Goal: Task Accomplishment & Management: Complete application form

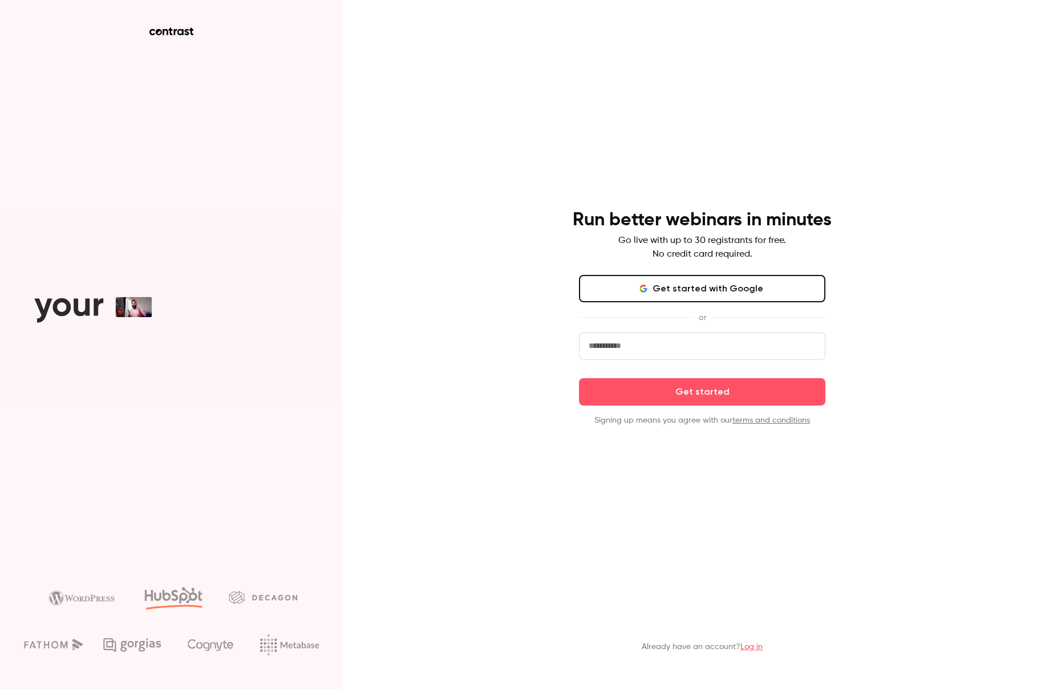
click at [666, 295] on button "Get started with Google" at bounding box center [702, 288] width 246 height 27
click at [708, 284] on button "Get started with Google" at bounding box center [702, 288] width 246 height 27
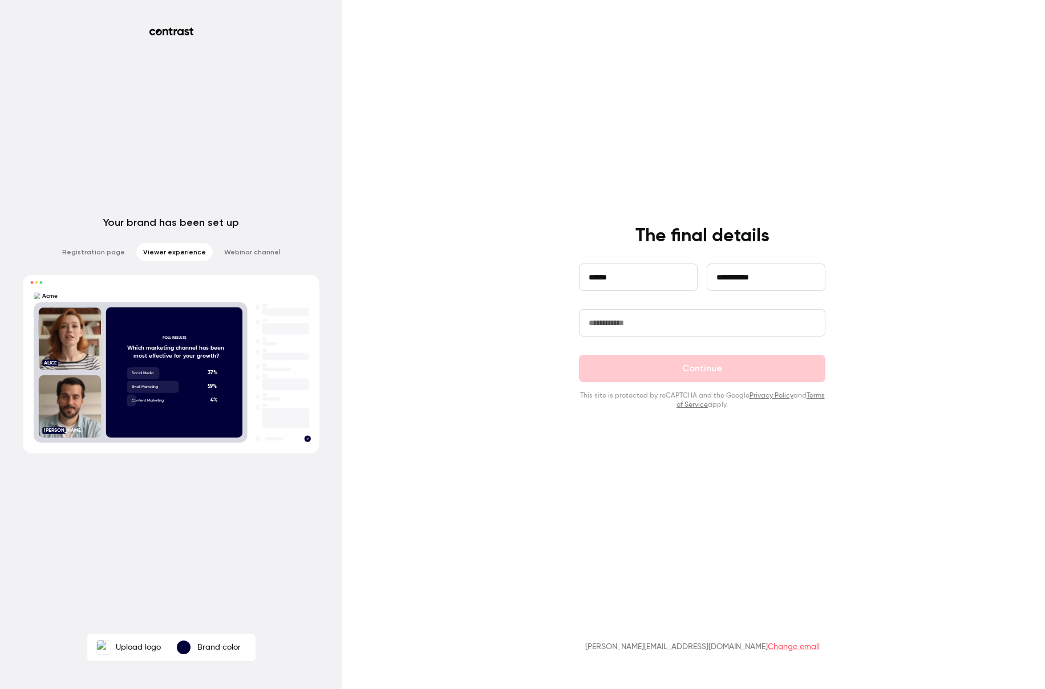
click at [627, 328] on input "text" at bounding box center [702, 322] width 246 height 27
type input "**********"
click at [796, 377] on button "Continue" at bounding box center [702, 368] width 246 height 27
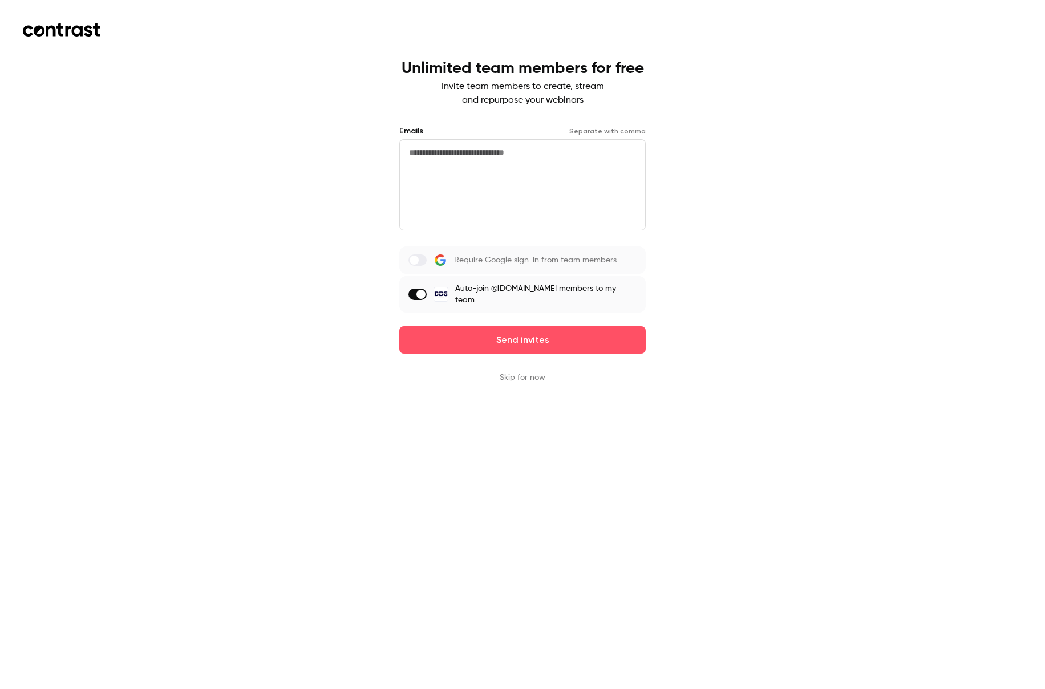
click at [522, 377] on button "Skip for now" at bounding box center [522, 377] width 46 height 11
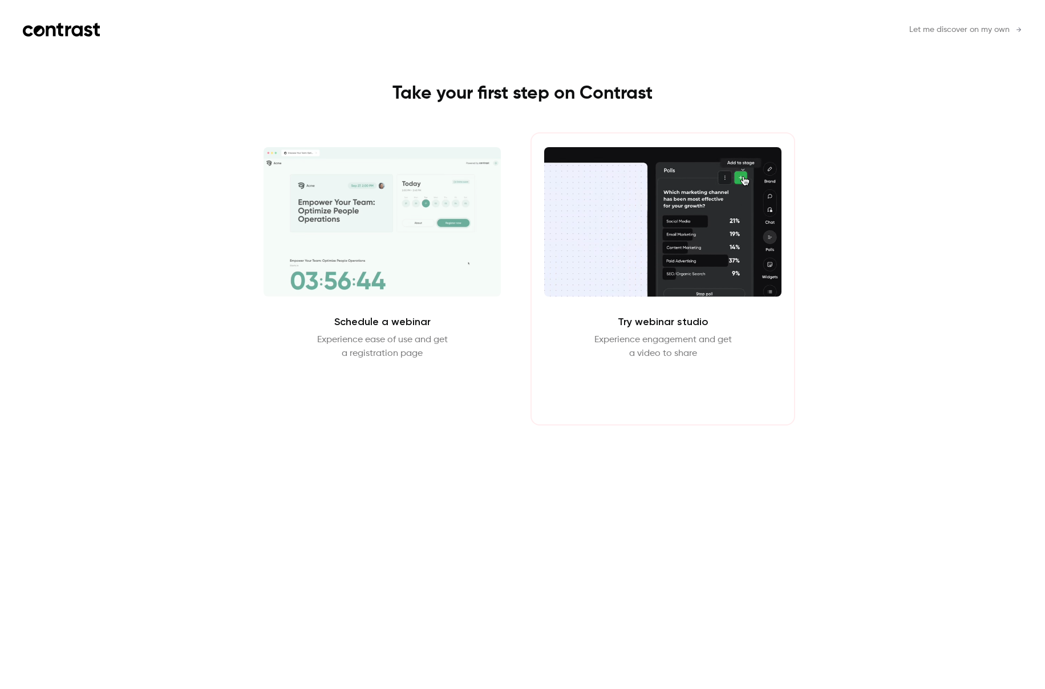
click at [686, 391] on button "Enter Studio" at bounding box center [663, 387] width 74 height 27
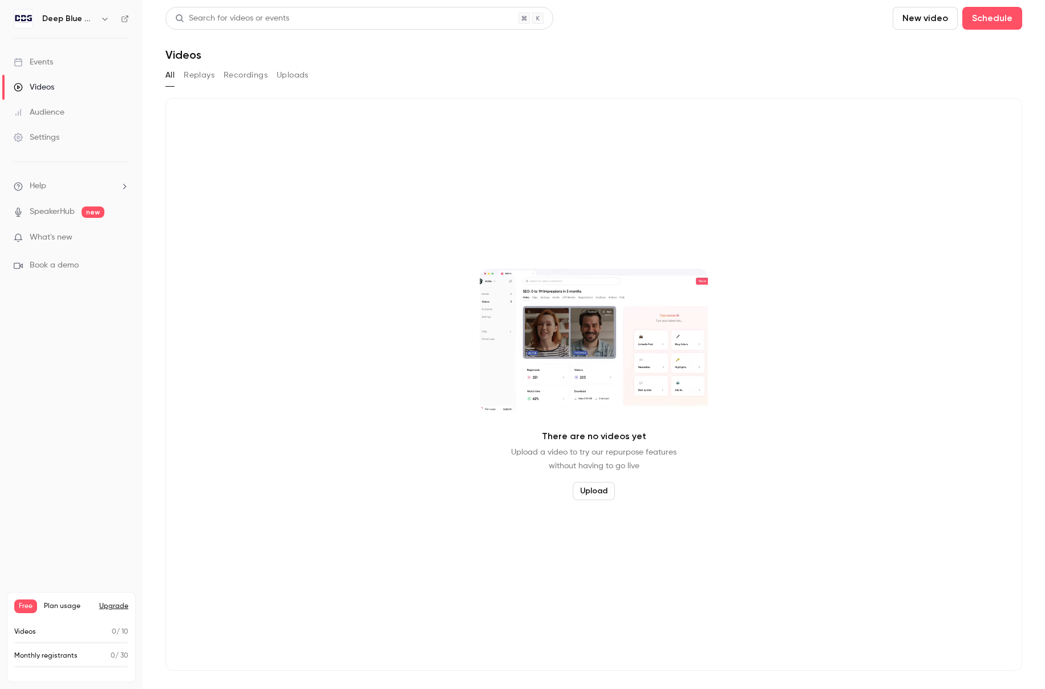
click at [525, 128] on div "There are no videos yet Upload a video to try our repurpose features without ha…" at bounding box center [593, 384] width 856 height 572
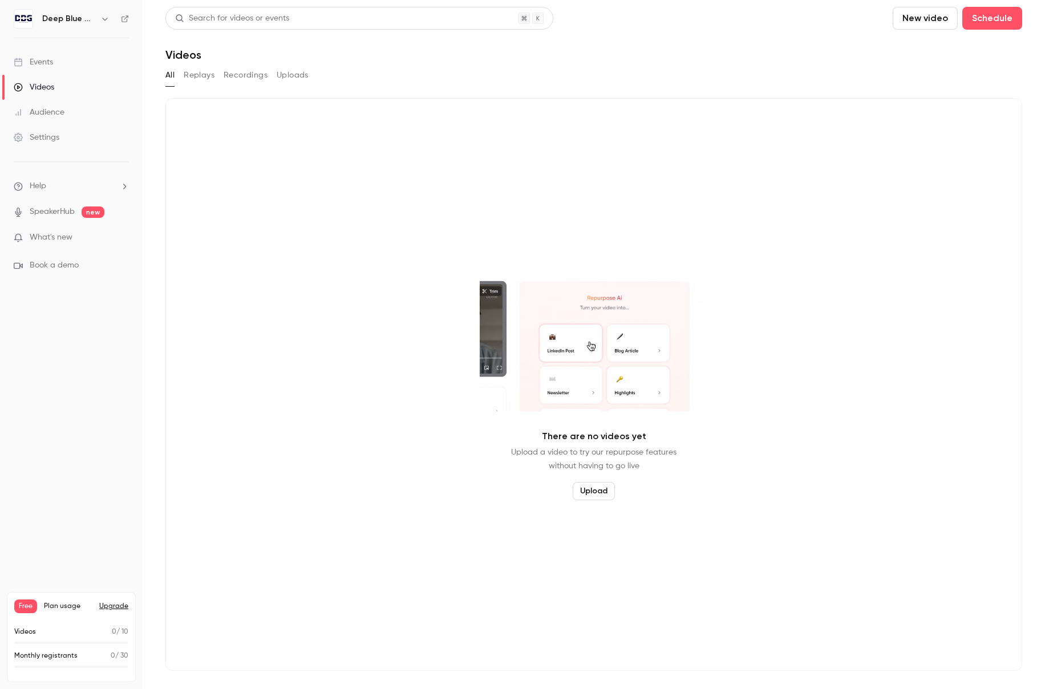
click at [400, 196] on div "There are no videos yet Upload a video to try our repurpose features without ha…" at bounding box center [593, 384] width 856 height 572
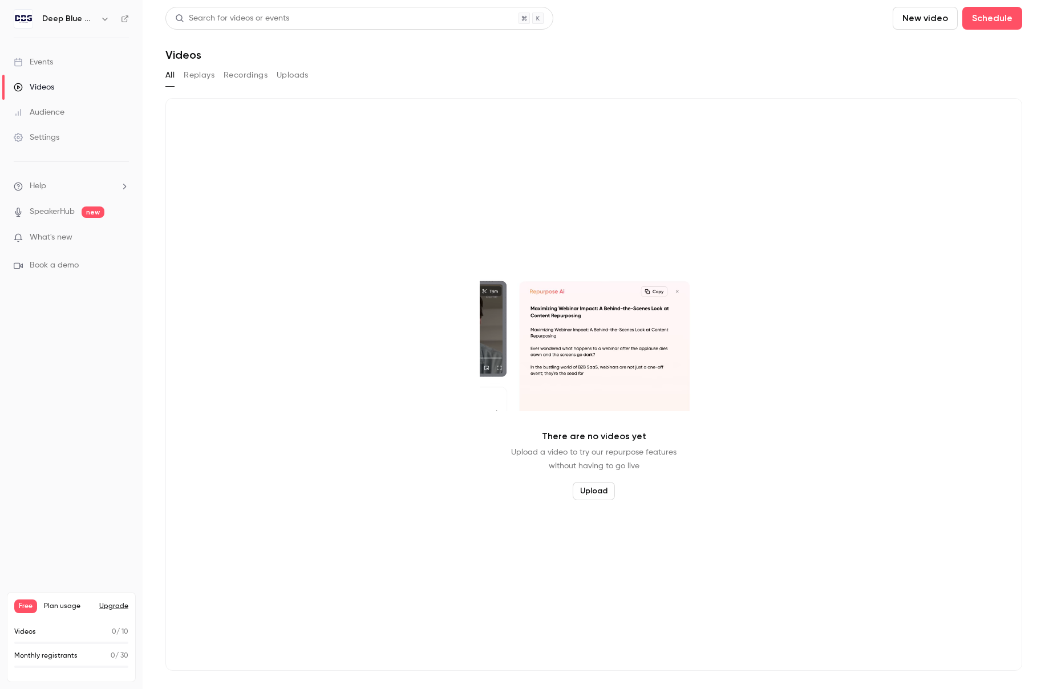
click at [356, 168] on div "There are no videos yet Upload a video to try our repurpose features without ha…" at bounding box center [593, 384] width 856 height 572
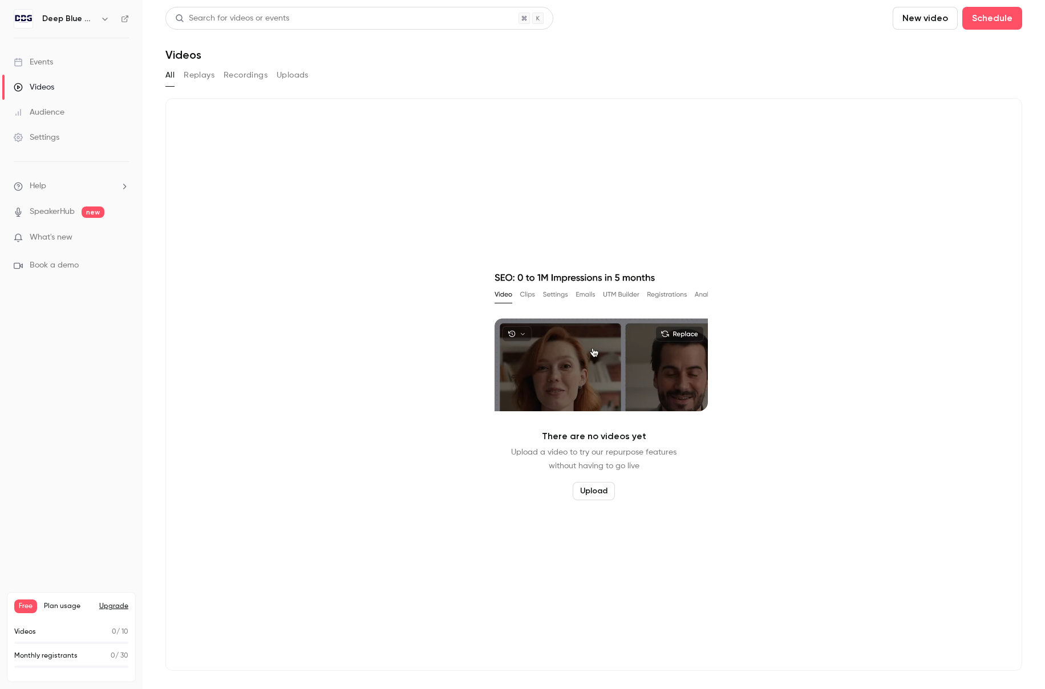
click at [59, 108] on div "Audience" at bounding box center [39, 112] width 51 height 11
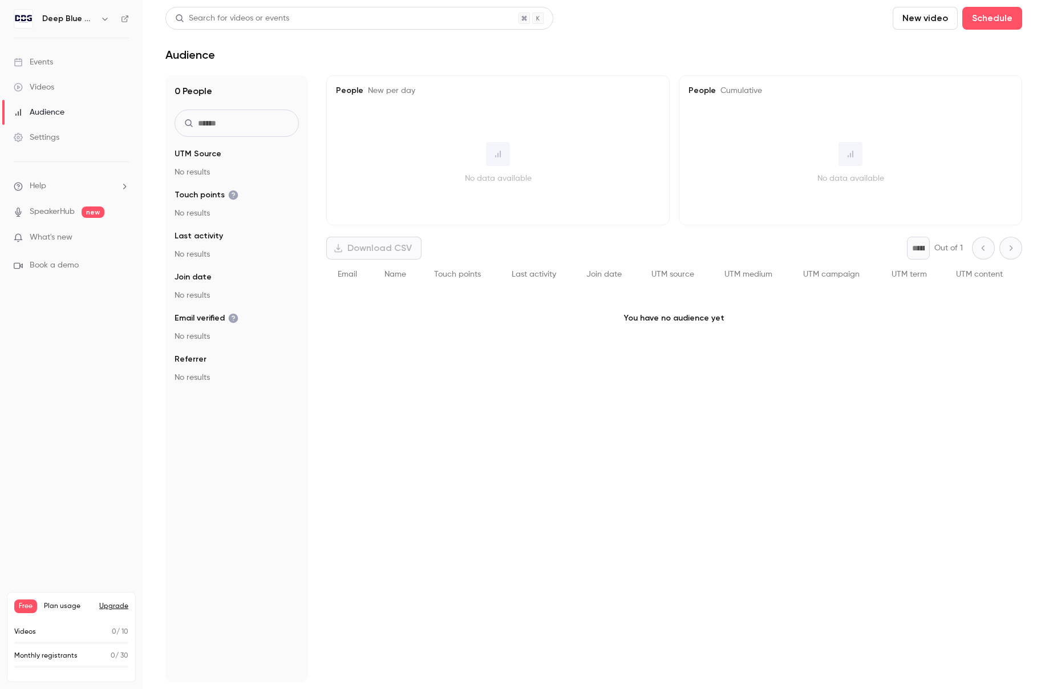
click at [51, 212] on link "SpeakerHub" at bounding box center [52, 212] width 45 height 12
click at [45, 61] on div "Events" at bounding box center [33, 61] width 39 height 11
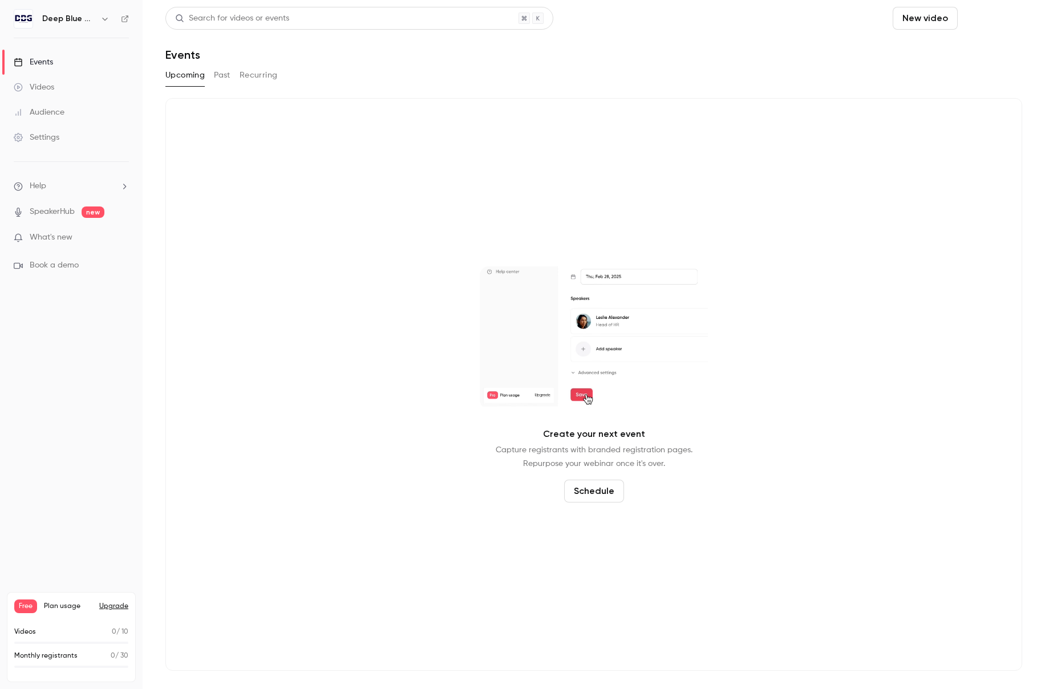
click at [1000, 21] on button "Schedule" at bounding box center [992, 18] width 60 height 23
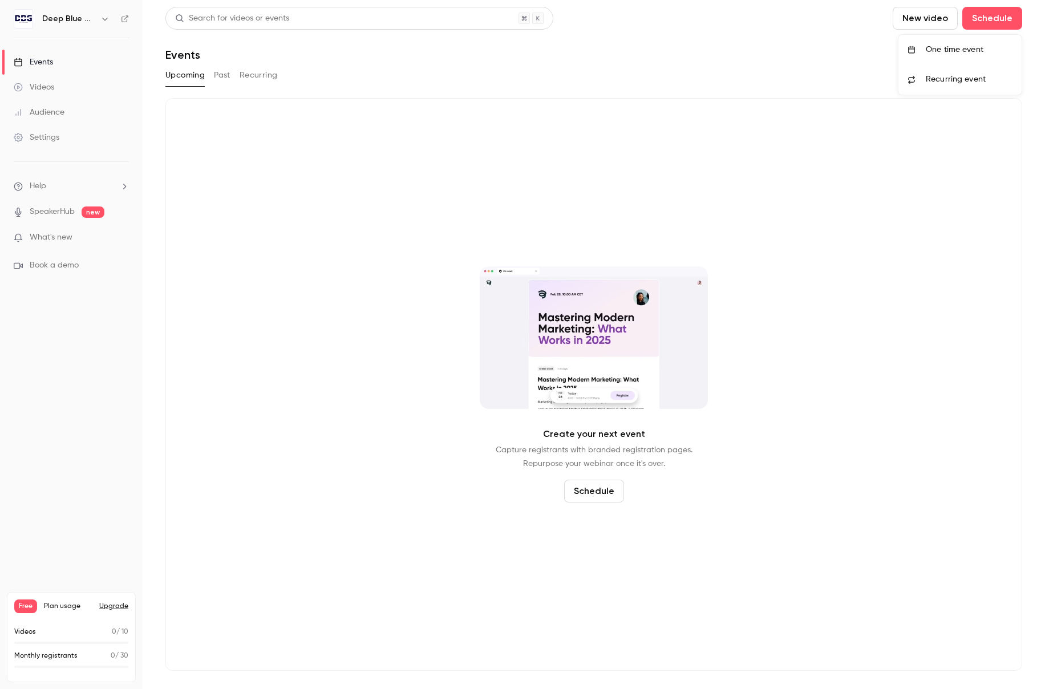
click at [967, 52] on div "One time event" at bounding box center [968, 49] width 87 height 11
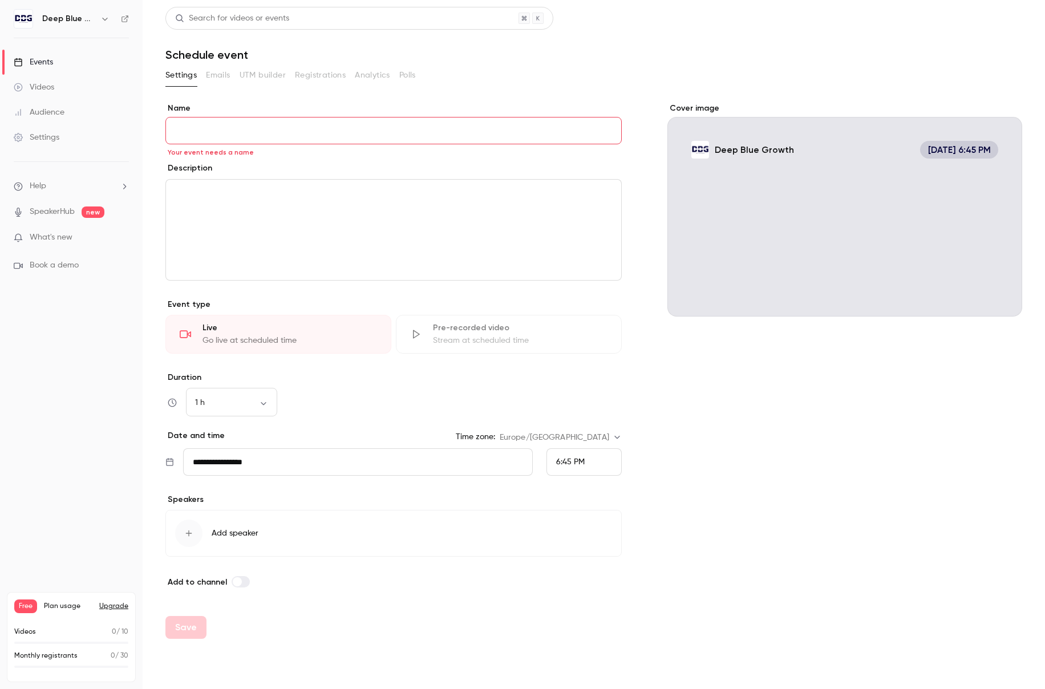
click at [303, 132] on input "Name" at bounding box center [393, 130] width 456 height 27
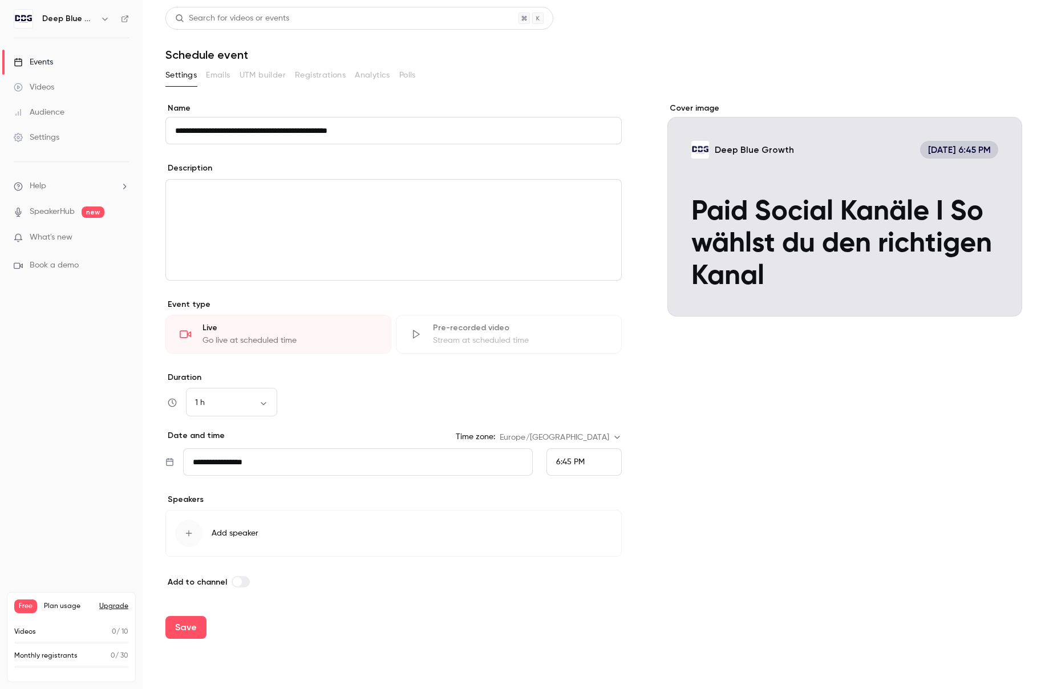
click at [368, 196] on p "editor" at bounding box center [393, 193] width 437 height 14
click at [694, 100] on section "**********" at bounding box center [593, 352] width 856 height 572
click at [435, 133] on input "**********" at bounding box center [393, 130] width 456 height 27
click at [321, 132] on input "**********" at bounding box center [393, 130] width 456 height 27
drag, startPoint x: 250, startPoint y: 128, endPoint x: 424, endPoint y: 125, distance: 173.9
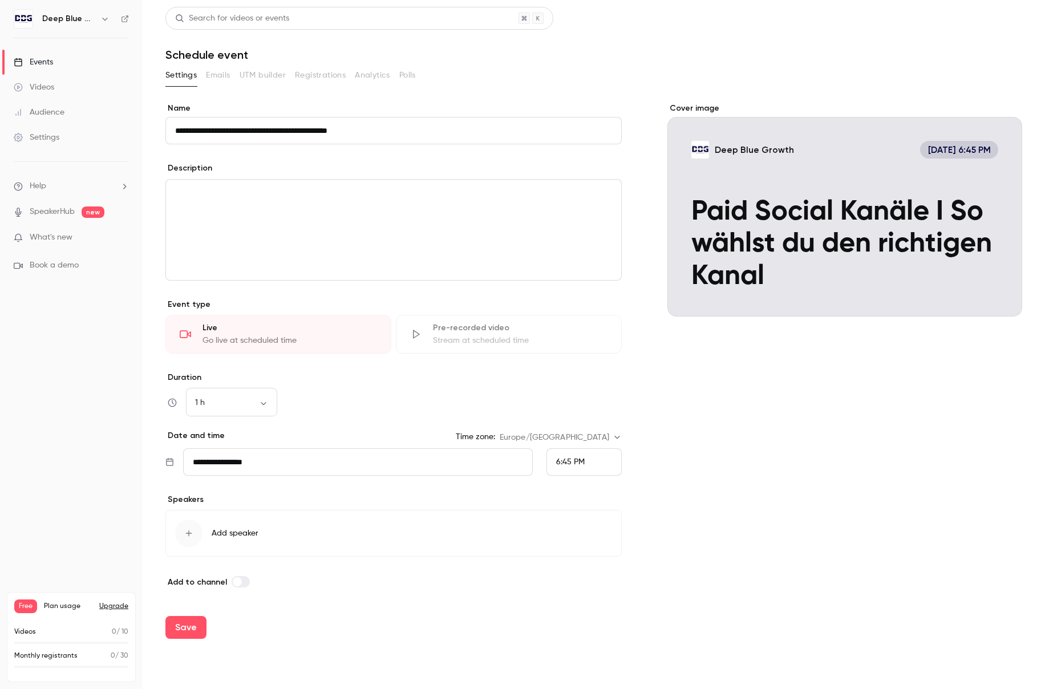
click at [425, 127] on input "**********" at bounding box center [393, 130] width 456 height 27
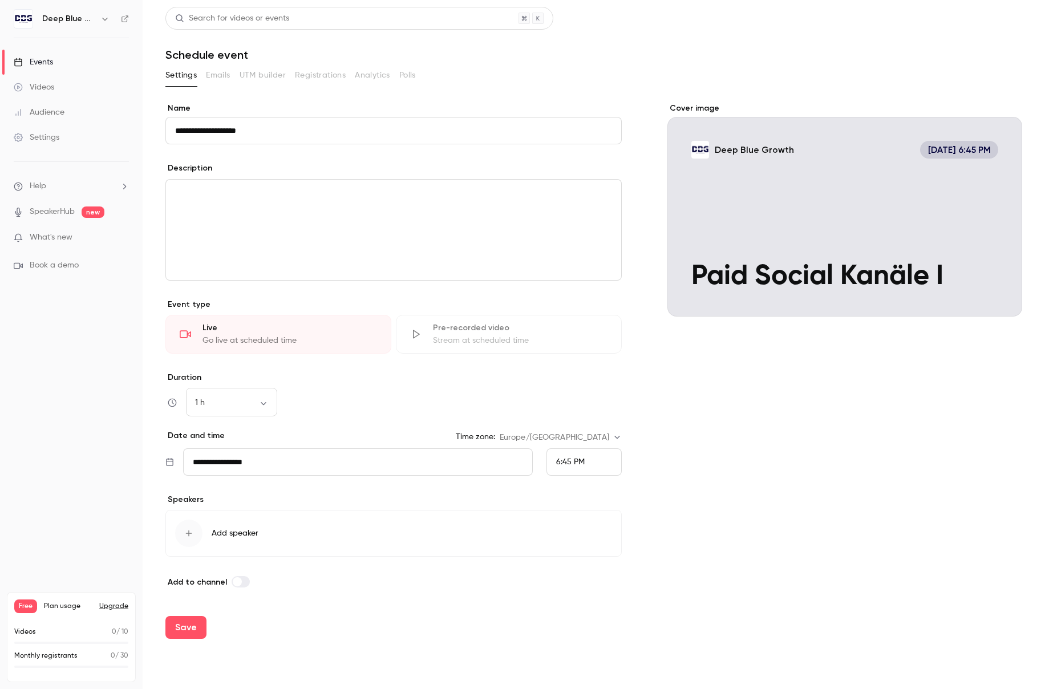
paste input "**********"
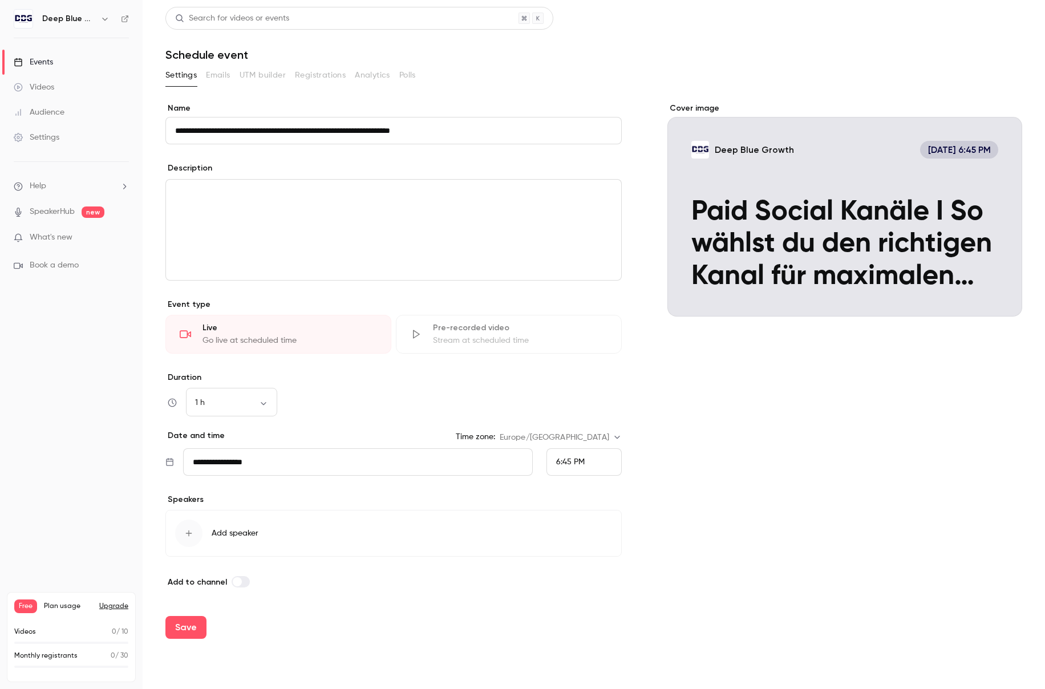
click at [762, 416] on div "Cover image Deep Blue Growth Sep 17, 6:45 PM Paid Social Kanäle I So wählst du …" at bounding box center [844, 346] width 355 height 486
click at [423, 128] on input "**********" at bounding box center [393, 130] width 456 height 27
click at [419, 130] on input "**********" at bounding box center [393, 130] width 456 height 27
type input "**********"
click at [336, 250] on div "editor" at bounding box center [393, 230] width 455 height 100
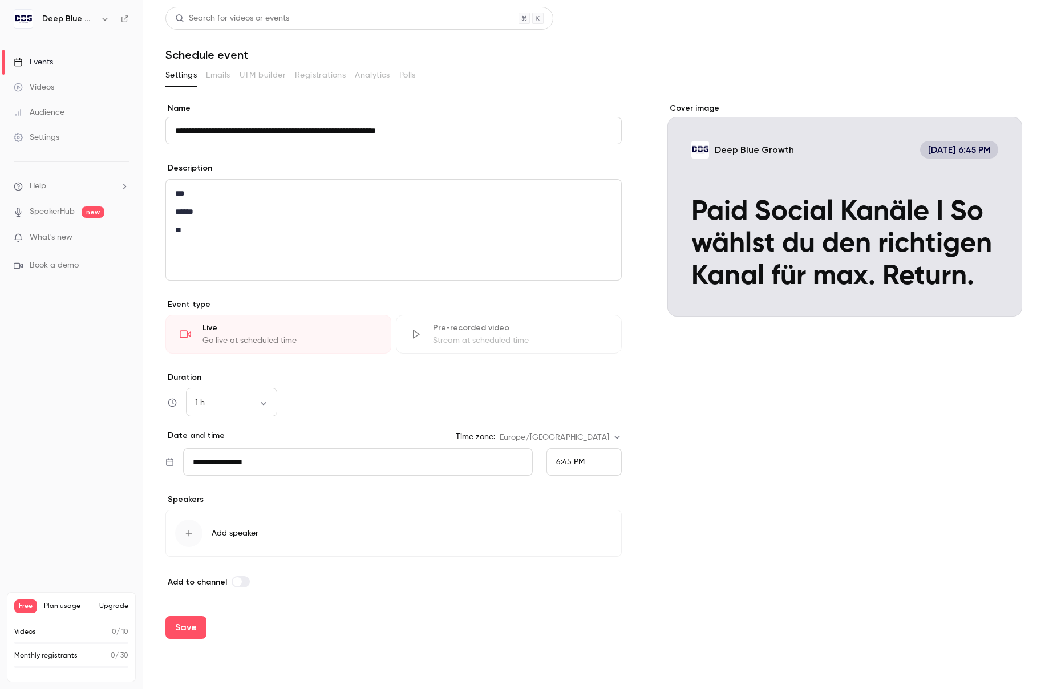
click at [216, 461] on input "**********" at bounding box center [358, 461] width 350 height 27
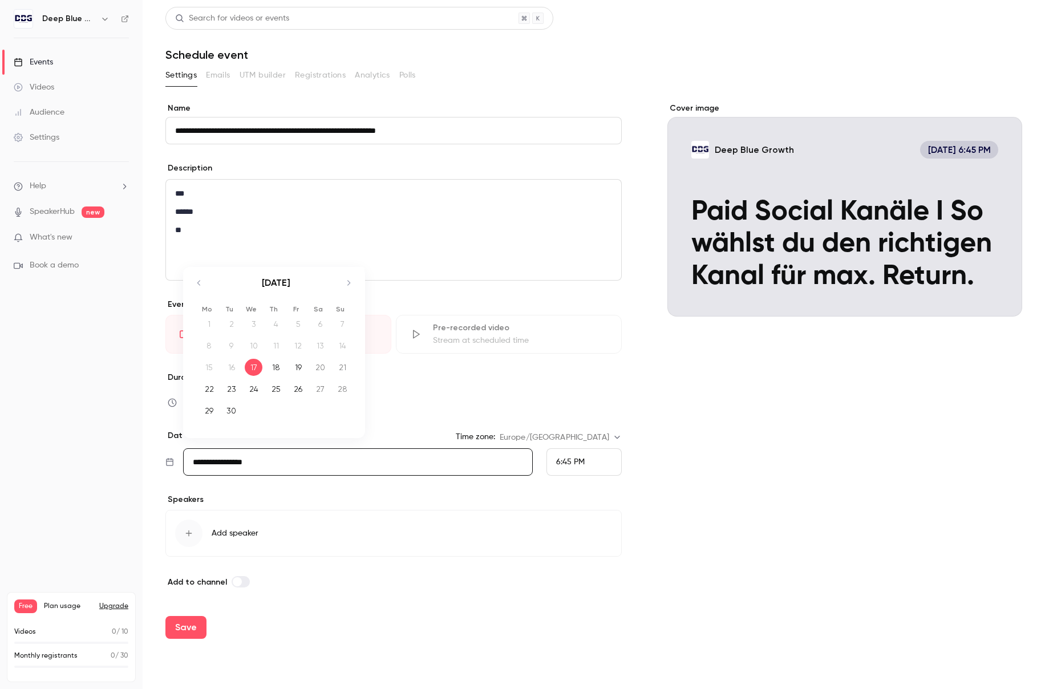
click at [348, 283] on icon "Move forward to switch to the next month." at bounding box center [349, 283] width 14 height 14
click at [261, 364] on div "15" at bounding box center [254, 367] width 18 height 17
type input "**********"
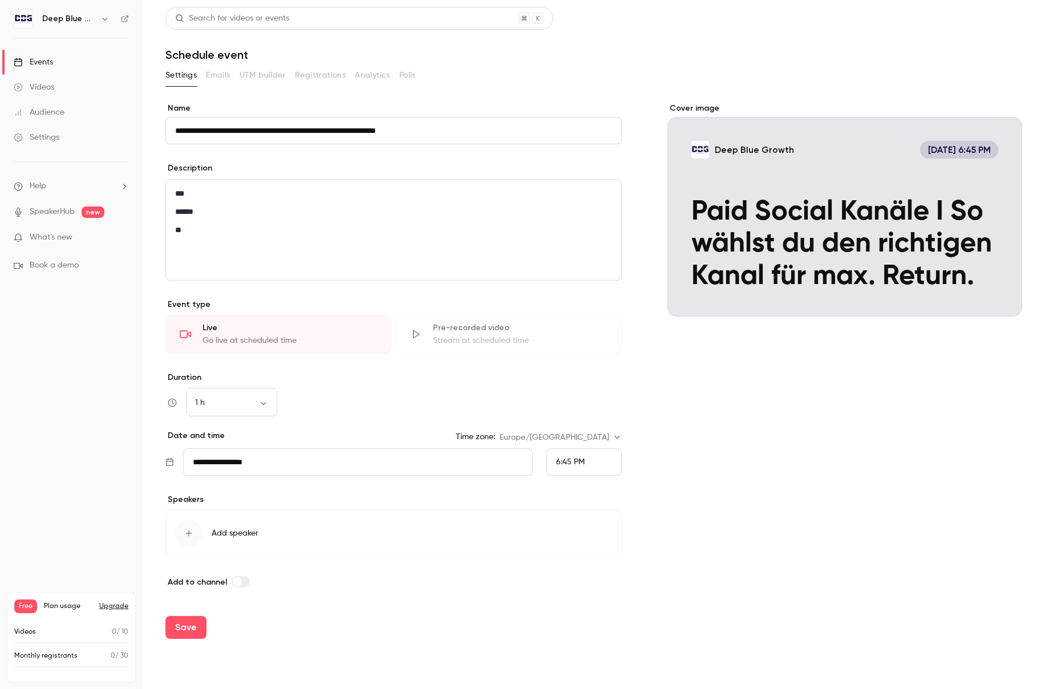
click at [113, 384] on nav "Deep Blue Growth Events Videos Audience Settings Help SpeakerHub new What's new…" at bounding box center [71, 344] width 143 height 689
click at [571, 462] on span "6:45 PM" at bounding box center [570, 462] width 29 height 8
click at [592, 315] on li "11:00 AM" at bounding box center [584, 306] width 74 height 30
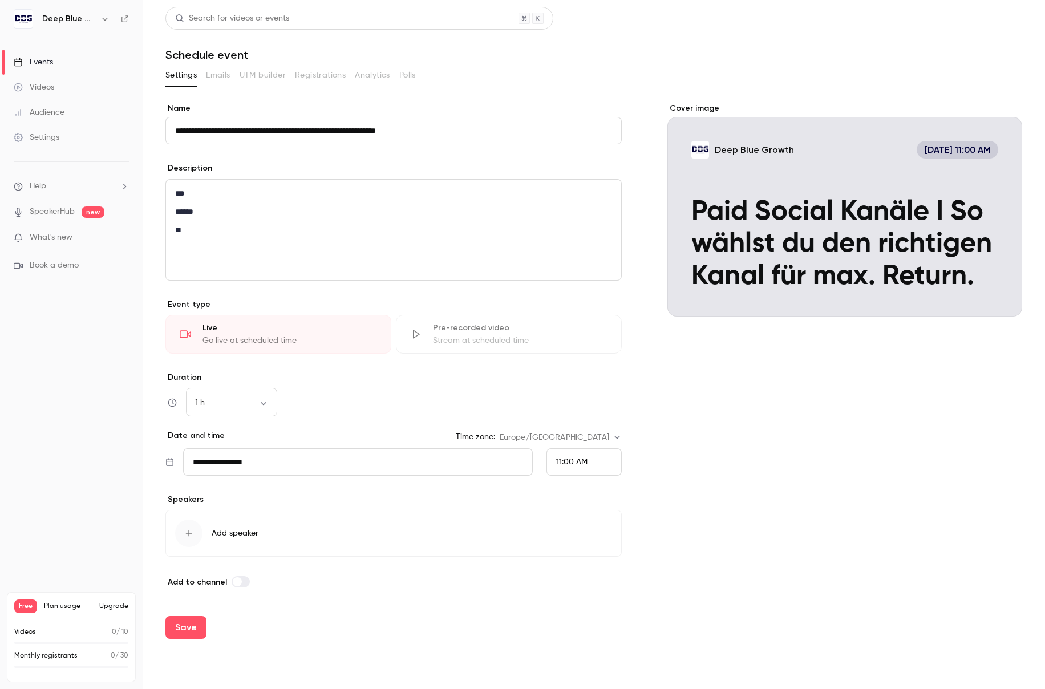
click at [717, 468] on div "Cover image Deep Blue Growth Oct 15, 11:00 AM Paid Social Kanäle I So wählst du…" at bounding box center [844, 346] width 355 height 486
click at [184, 533] on icon "button" at bounding box center [188, 533] width 9 height 9
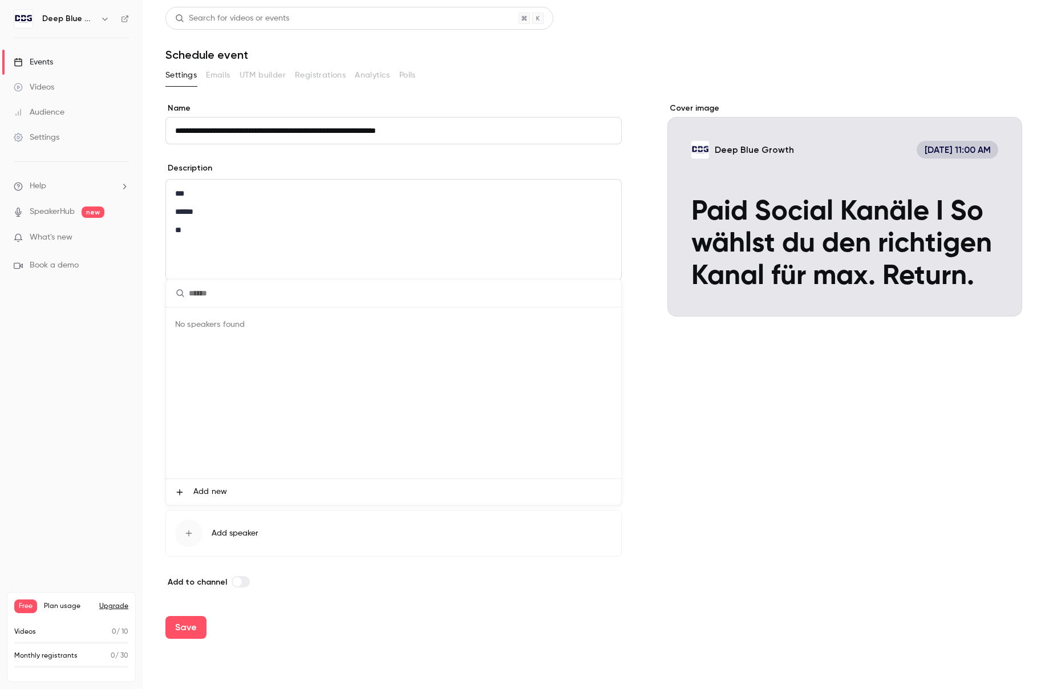
click at [309, 352] on div "No speakers found" at bounding box center [393, 392] width 455 height 171
click at [234, 298] on input "text" at bounding box center [393, 292] width 455 height 27
type input "**********"
click at [312, 564] on div at bounding box center [522, 344] width 1045 height 689
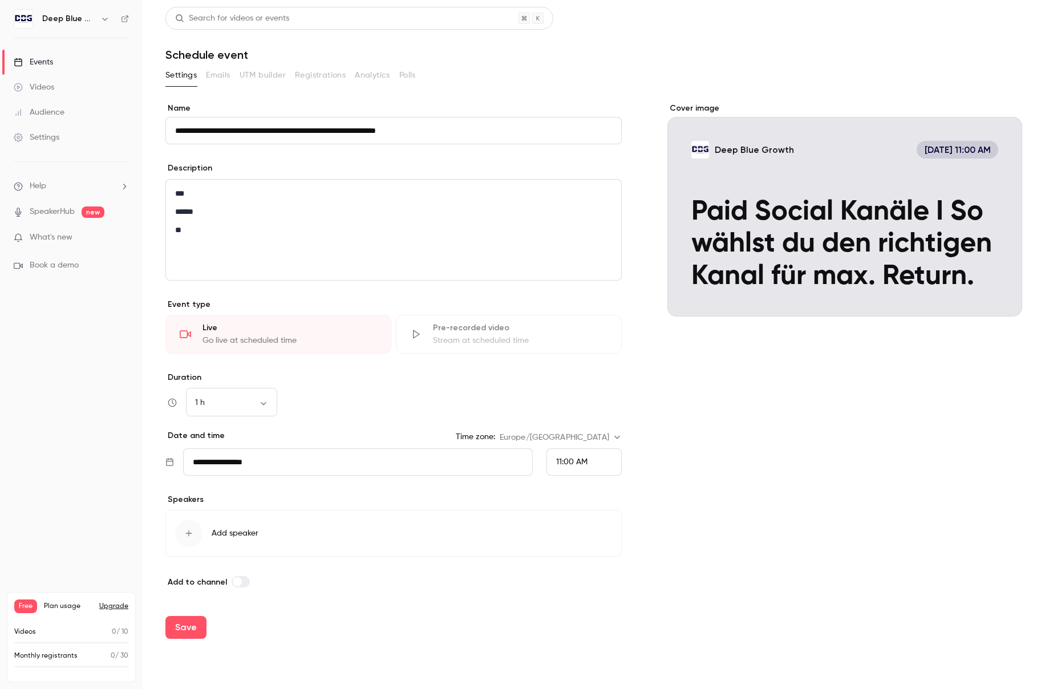
click at [237, 583] on span at bounding box center [237, 581] width 9 height 9
click at [216, 87] on div "Settings Emails UTM builder Registrations Analytics Polls" at bounding box center [593, 77] width 856 height 23
click at [191, 628] on button "Save" at bounding box center [185, 627] width 41 height 23
type input "**********"
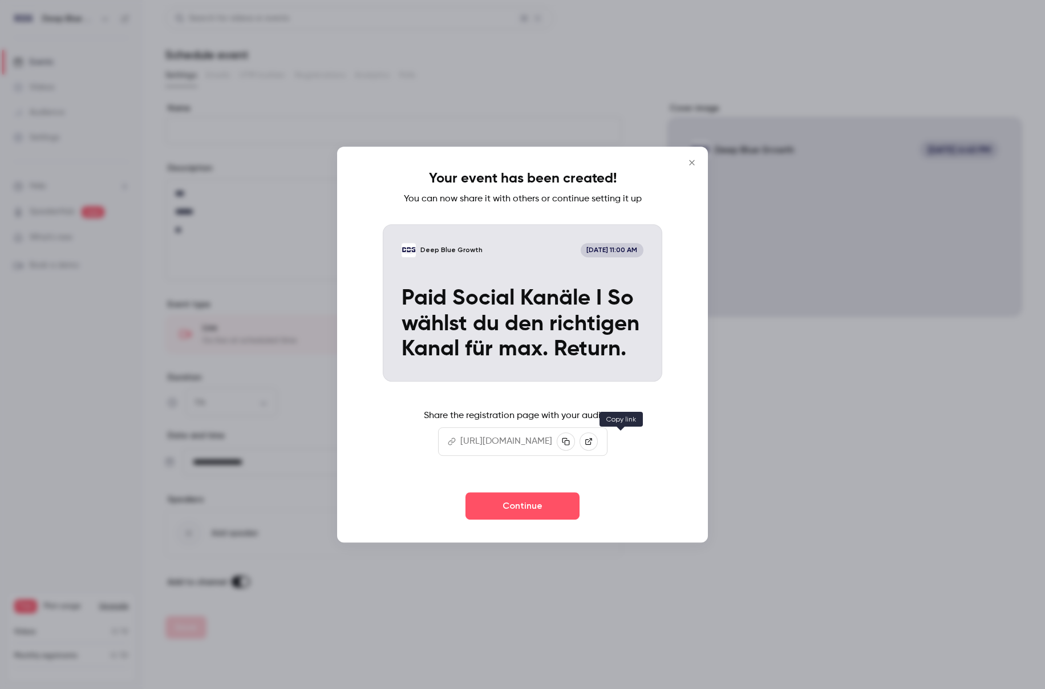
click at [569, 440] on icon "button" at bounding box center [565, 440] width 7 height 7
click at [509, 506] on button "Continue" at bounding box center [522, 505] width 114 height 27
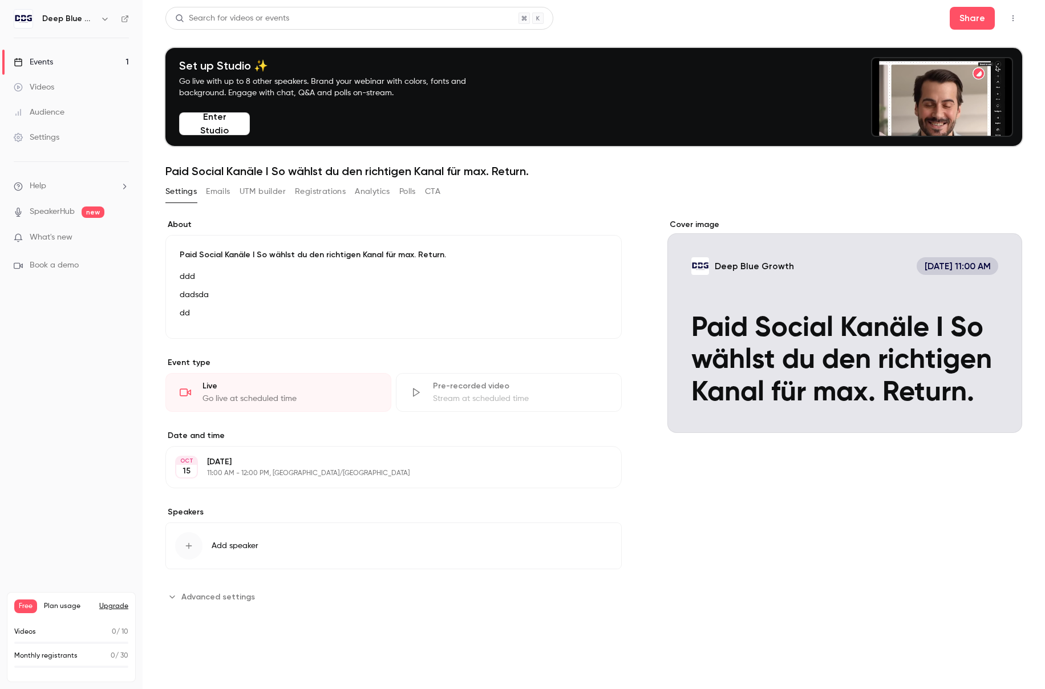
click at [210, 314] on p "dd" at bounding box center [394, 313] width 428 height 14
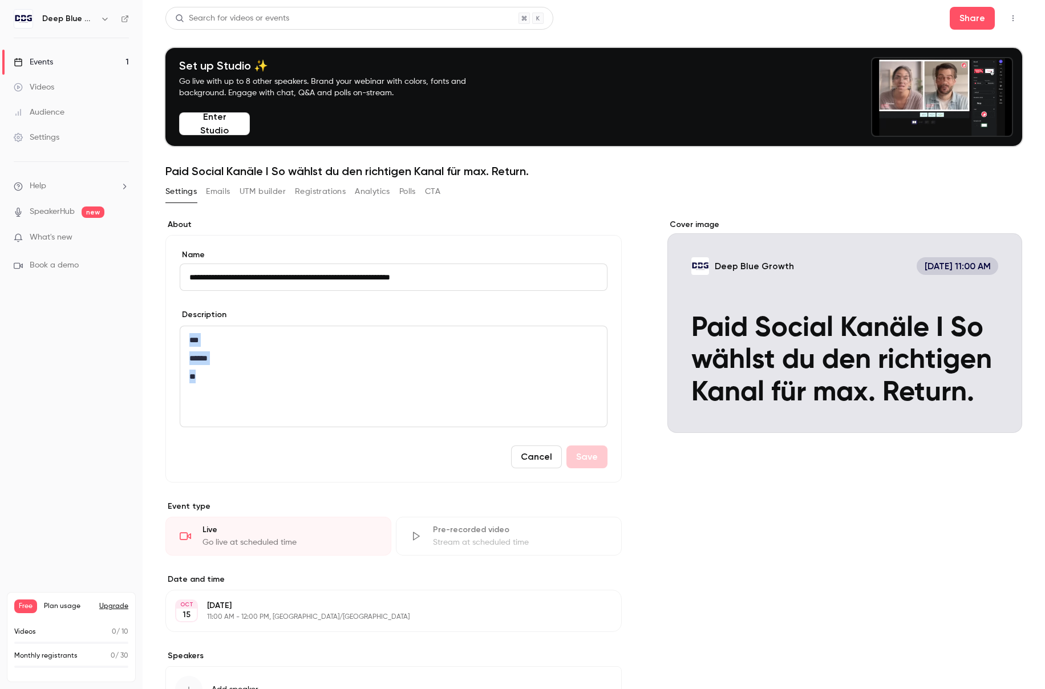
drag, startPoint x: 225, startPoint y: 380, endPoint x: 185, endPoint y: 334, distance: 61.0
click at [185, 334] on div "*** ****** **" at bounding box center [393, 376] width 426 height 100
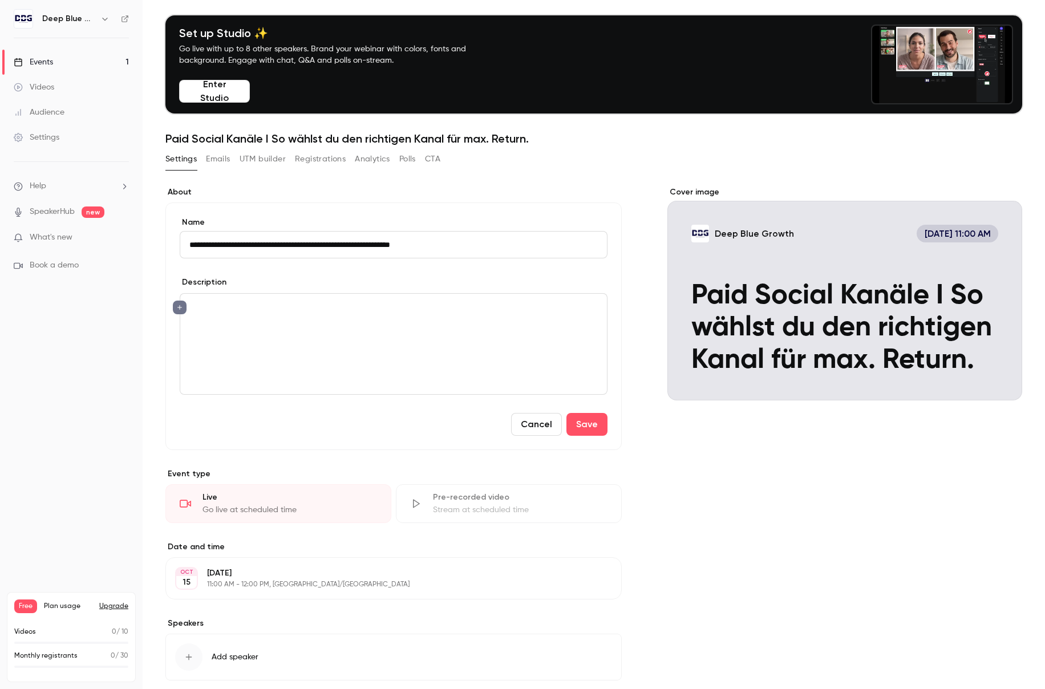
scroll to position [95, 0]
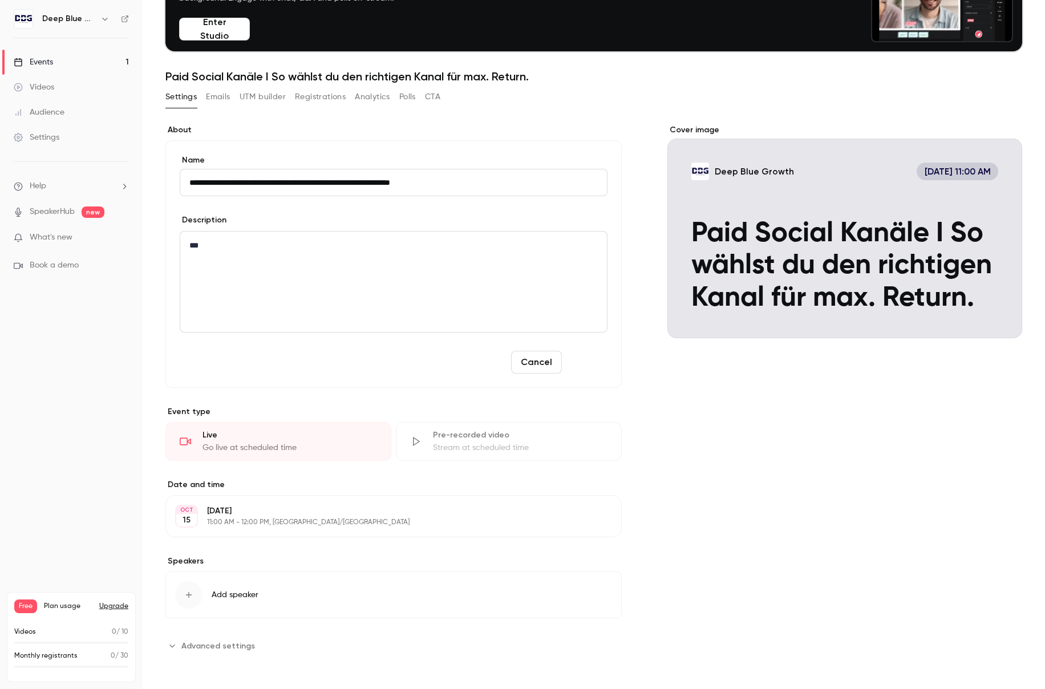
click at [600, 363] on button "Save" at bounding box center [586, 362] width 41 height 23
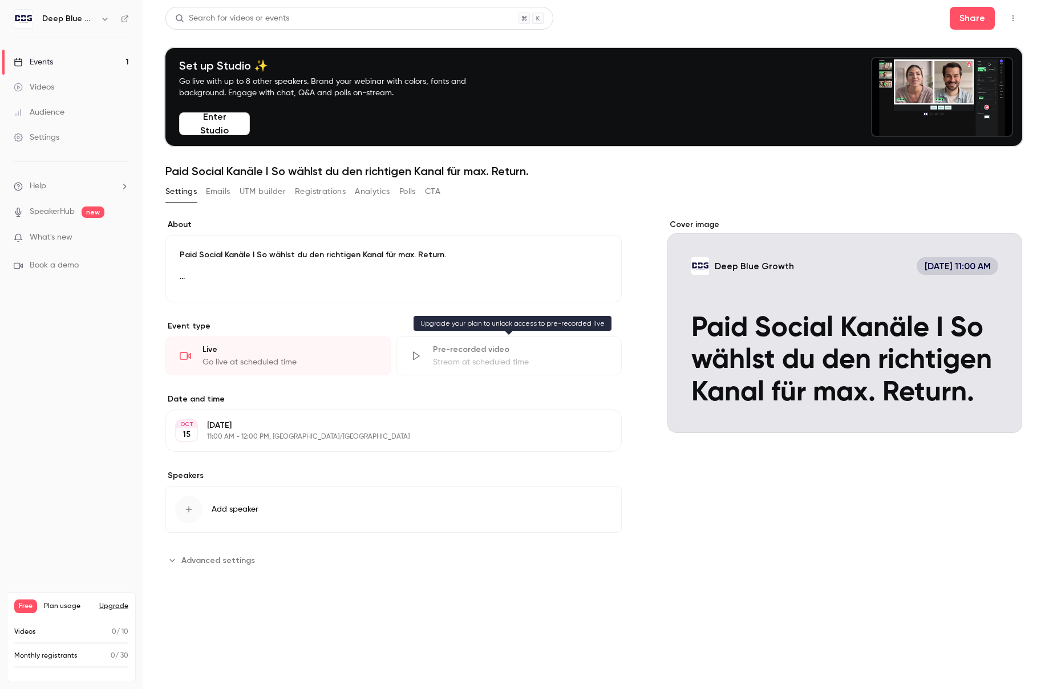
scroll to position [0, 0]
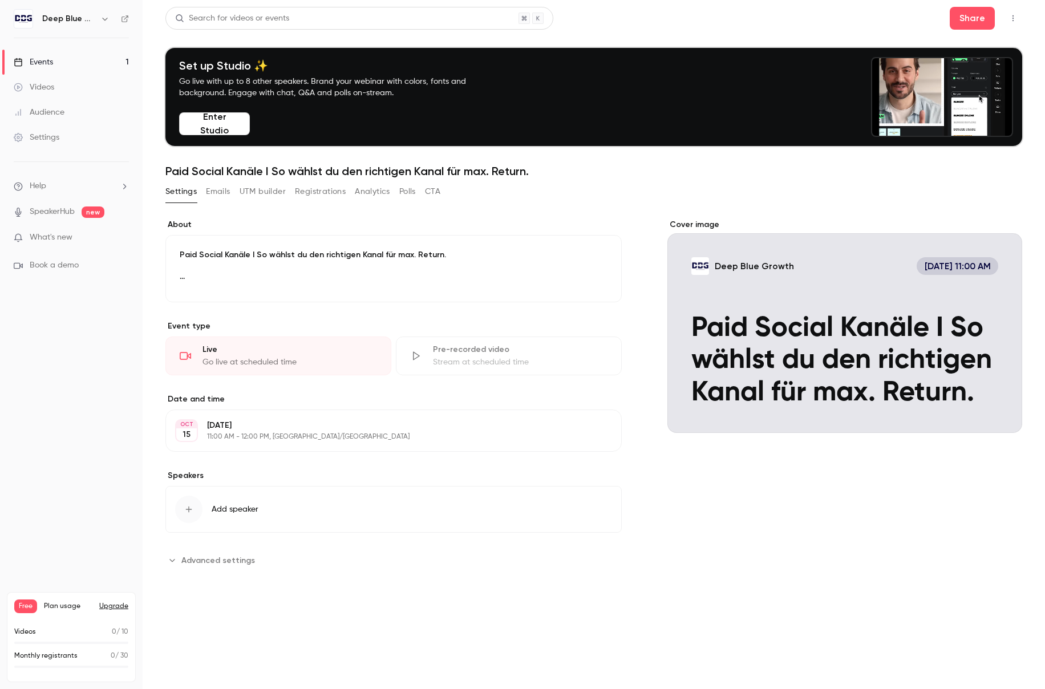
click at [222, 192] on button "Emails" at bounding box center [218, 191] width 24 height 18
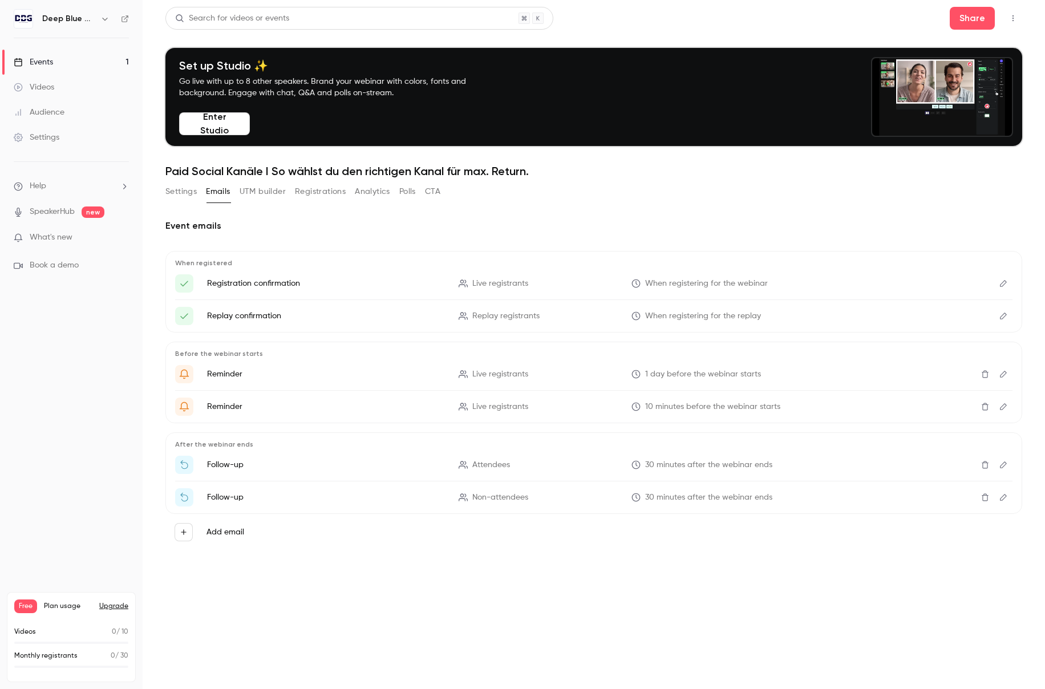
click at [188, 534] on button "Add email" at bounding box center [183, 532] width 18 height 18
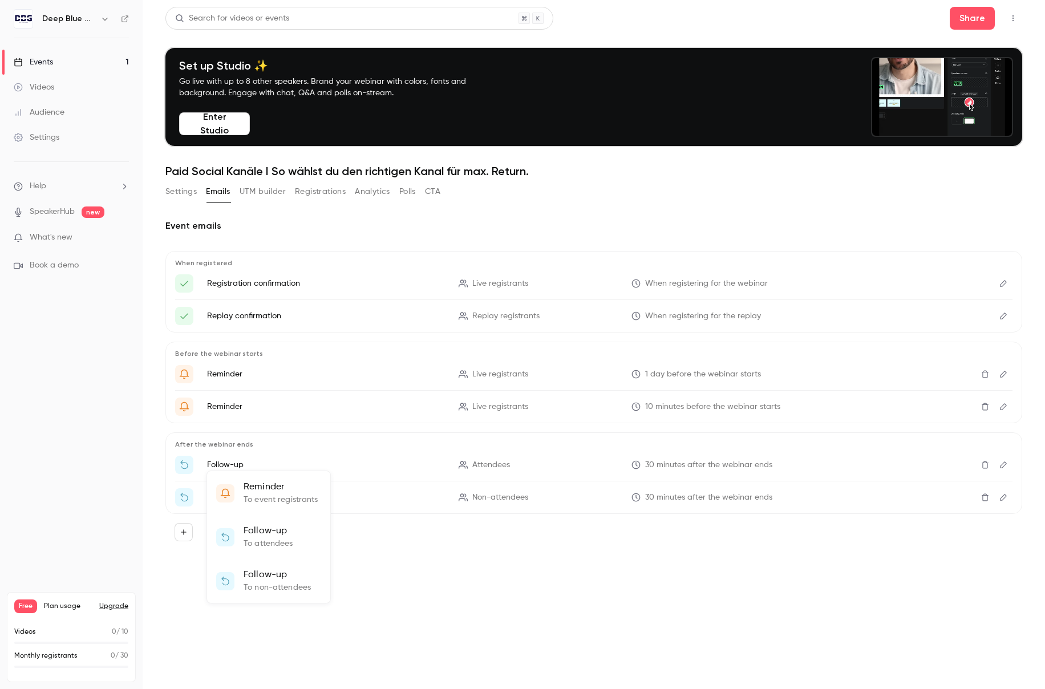
click at [563, 540] on div at bounding box center [522, 344] width 1045 height 689
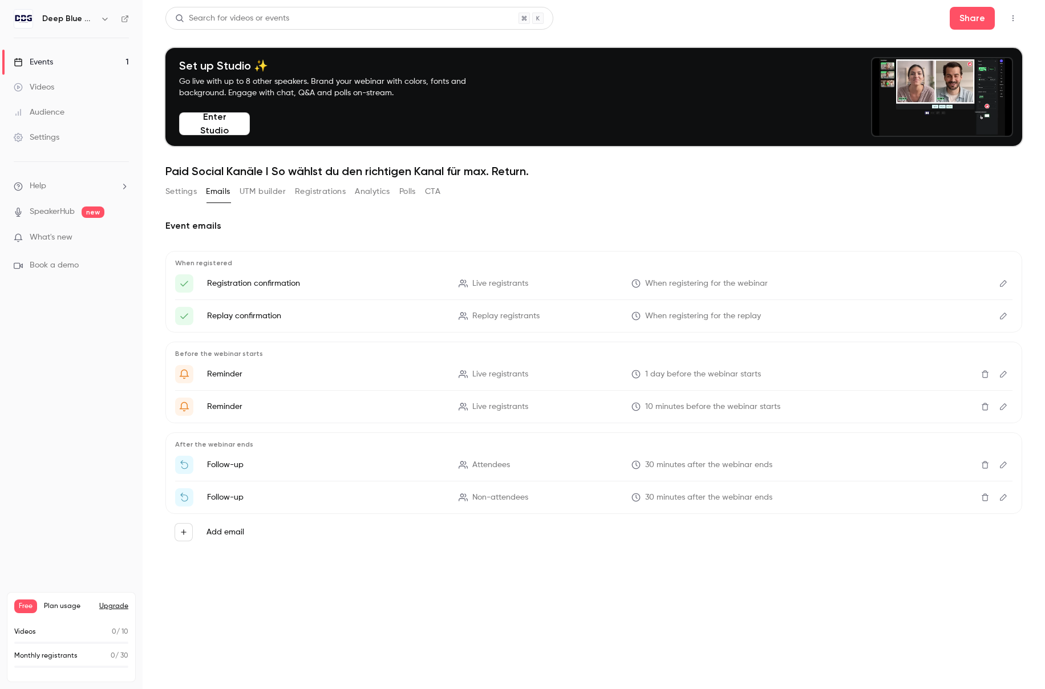
click at [270, 191] on button "UTM builder" at bounding box center [262, 191] width 46 height 18
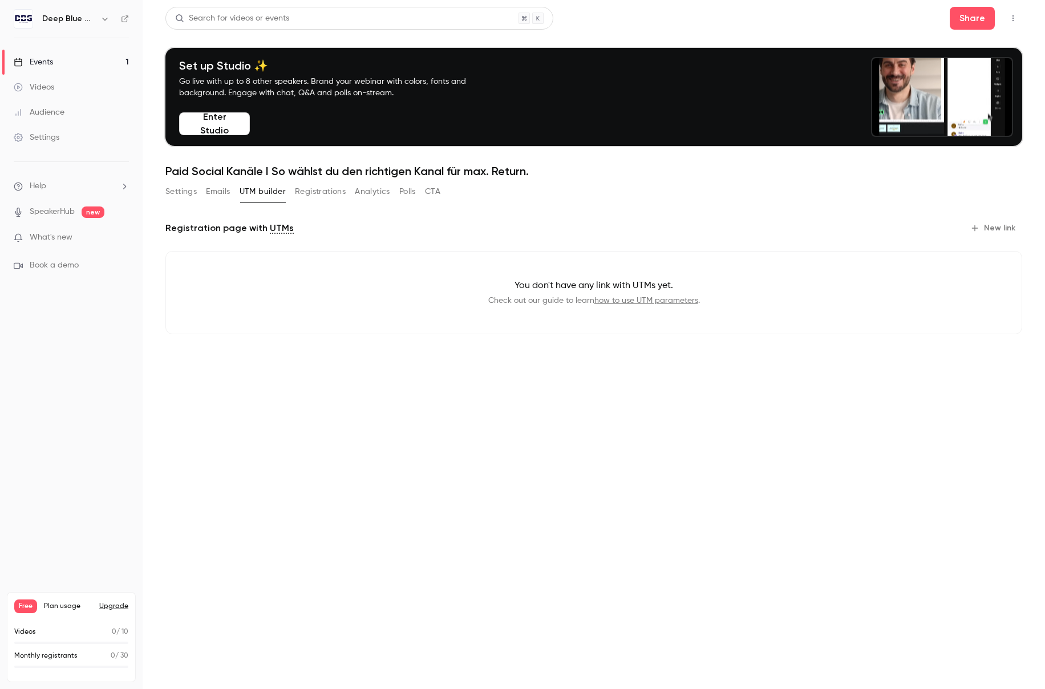
click at [330, 190] on button "Registrations" at bounding box center [320, 191] width 51 height 18
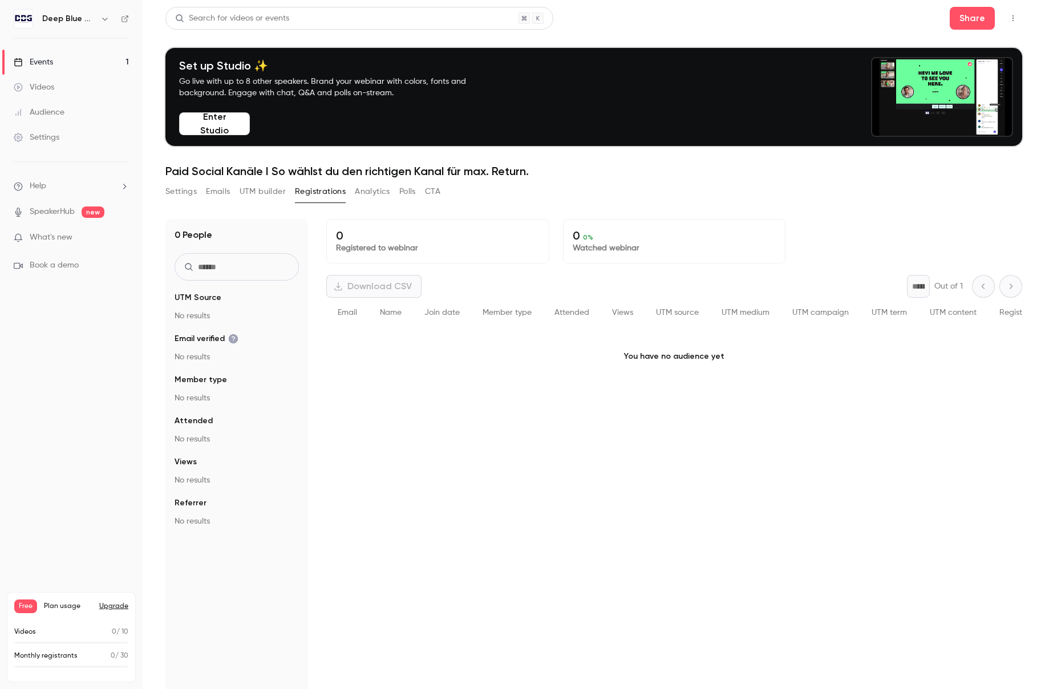
click at [363, 193] on button "Analytics" at bounding box center [372, 191] width 35 height 18
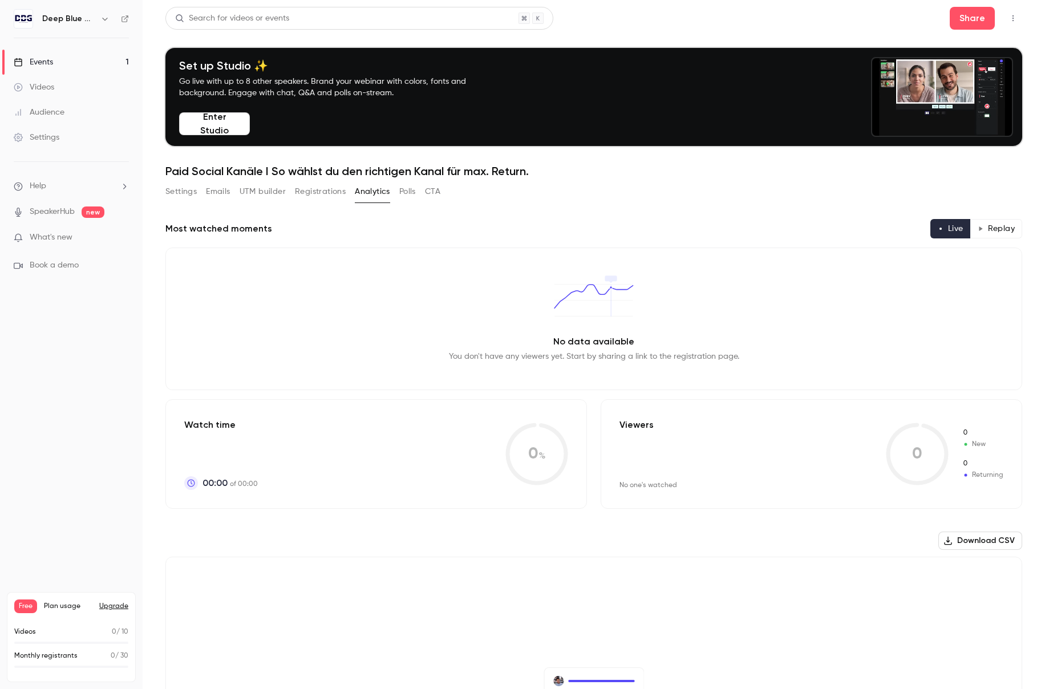
click at [411, 190] on button "Polls" at bounding box center [407, 191] width 17 height 18
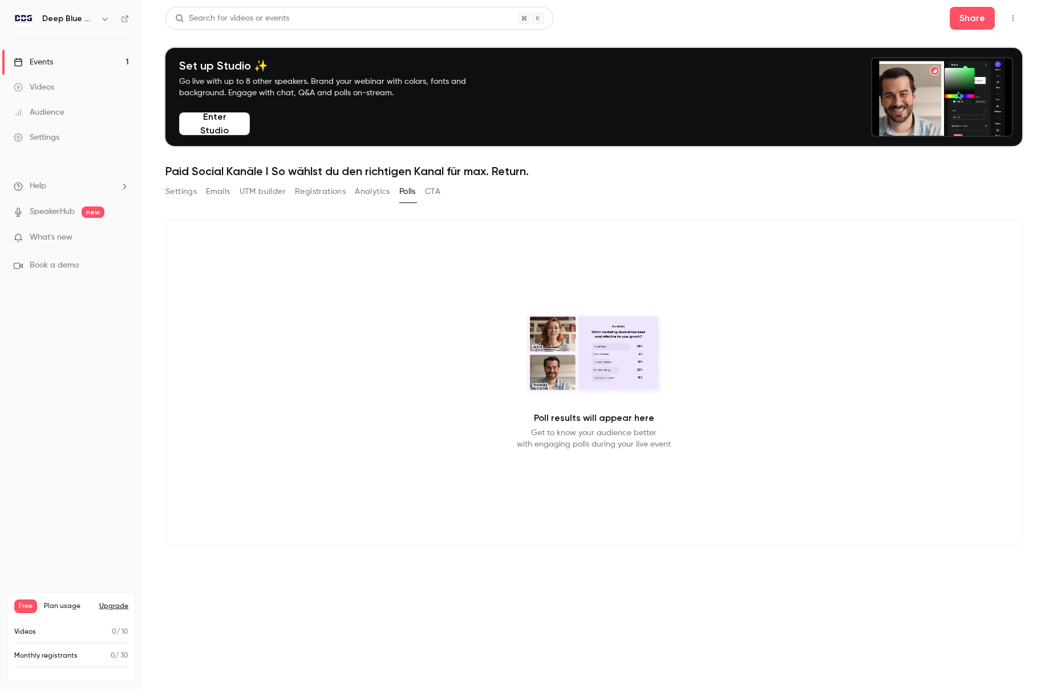
click at [431, 190] on button "CTA" at bounding box center [432, 191] width 15 height 18
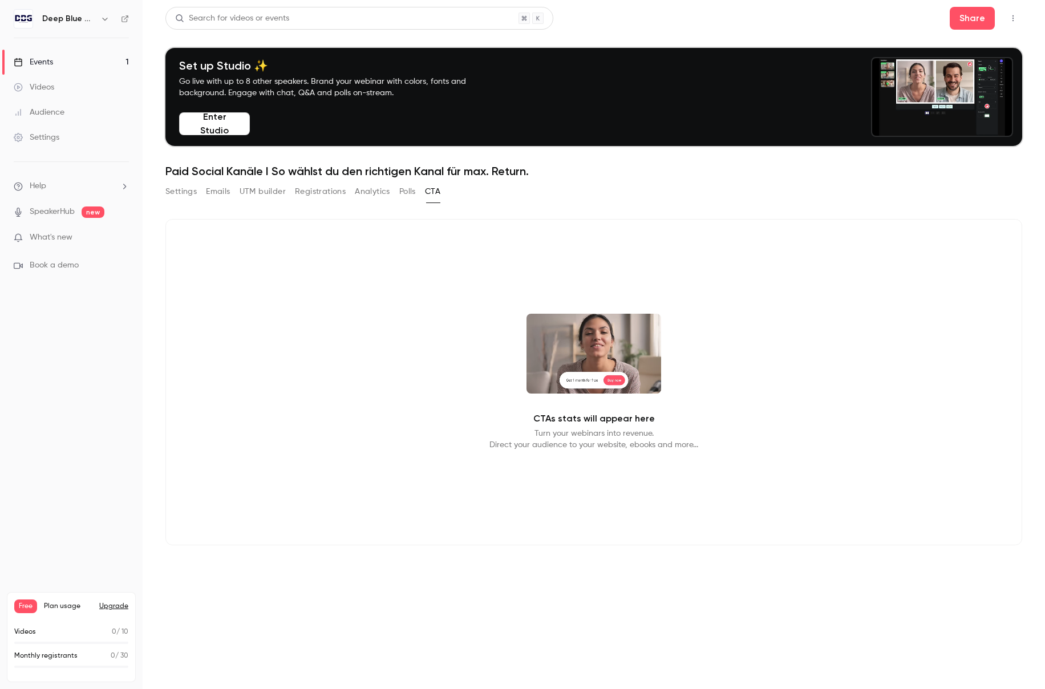
click at [47, 241] on span "What's new" at bounding box center [51, 237] width 43 height 12
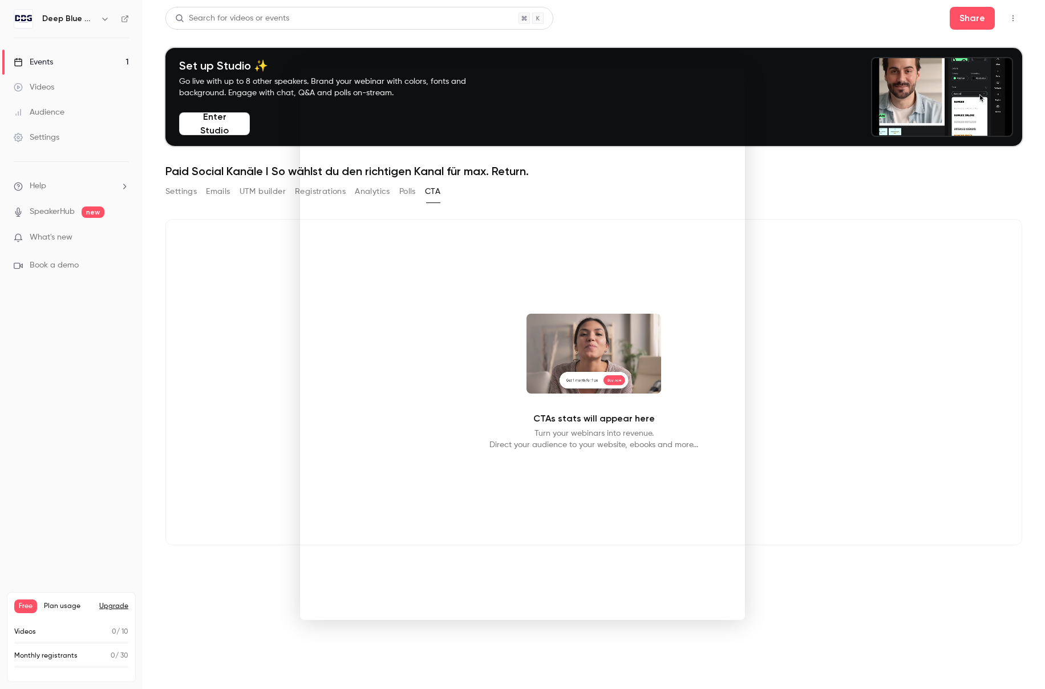
click at [281, 446] on div at bounding box center [522, 344] width 1045 height 689
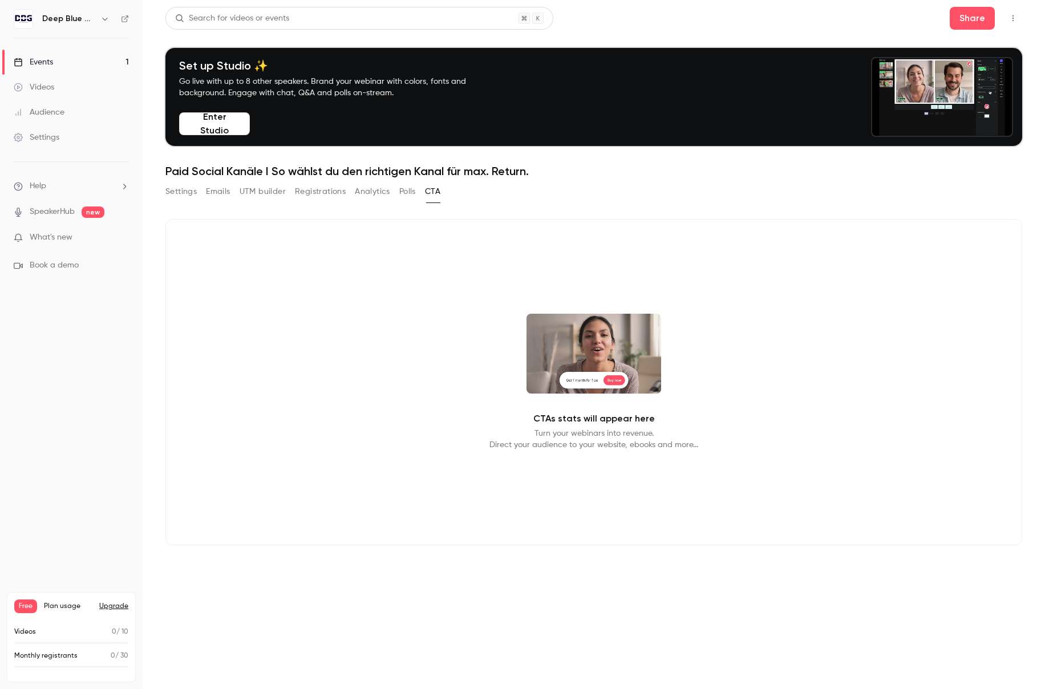
click at [65, 21] on h6 "Deep Blue Growth" at bounding box center [69, 18] width 54 height 11
click at [128, 18] on icon at bounding box center [124, 18] width 7 height 7
click at [47, 63] on div "Events" at bounding box center [33, 61] width 39 height 11
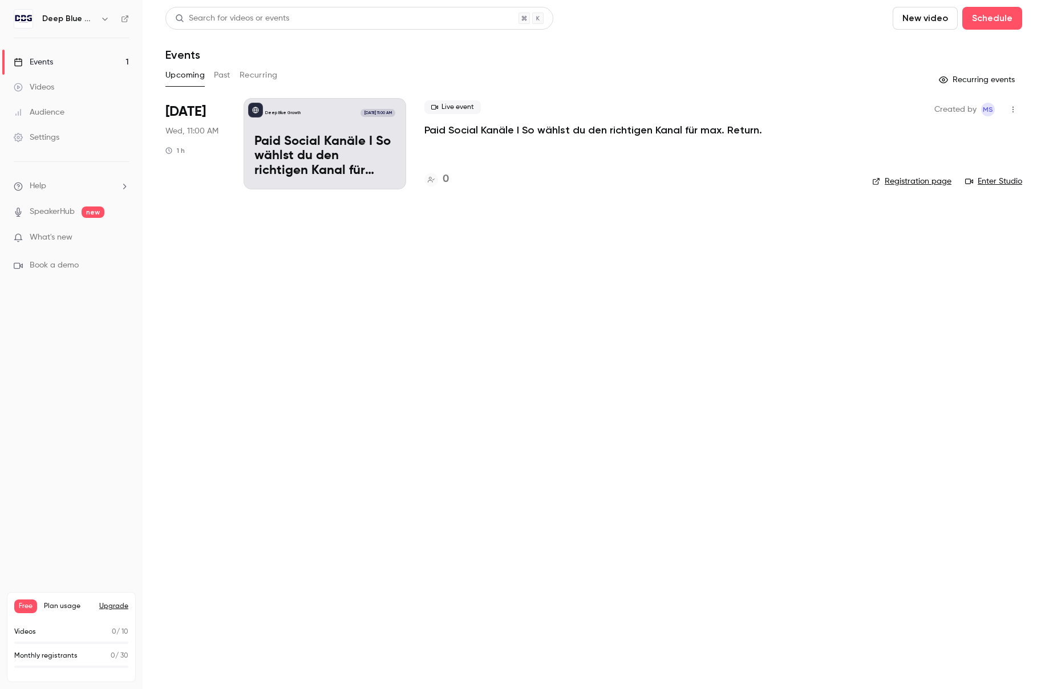
click at [354, 145] on p "Paid Social Kanäle I So wählst du den richtigen Kanal für max. Return." at bounding box center [324, 157] width 141 height 44
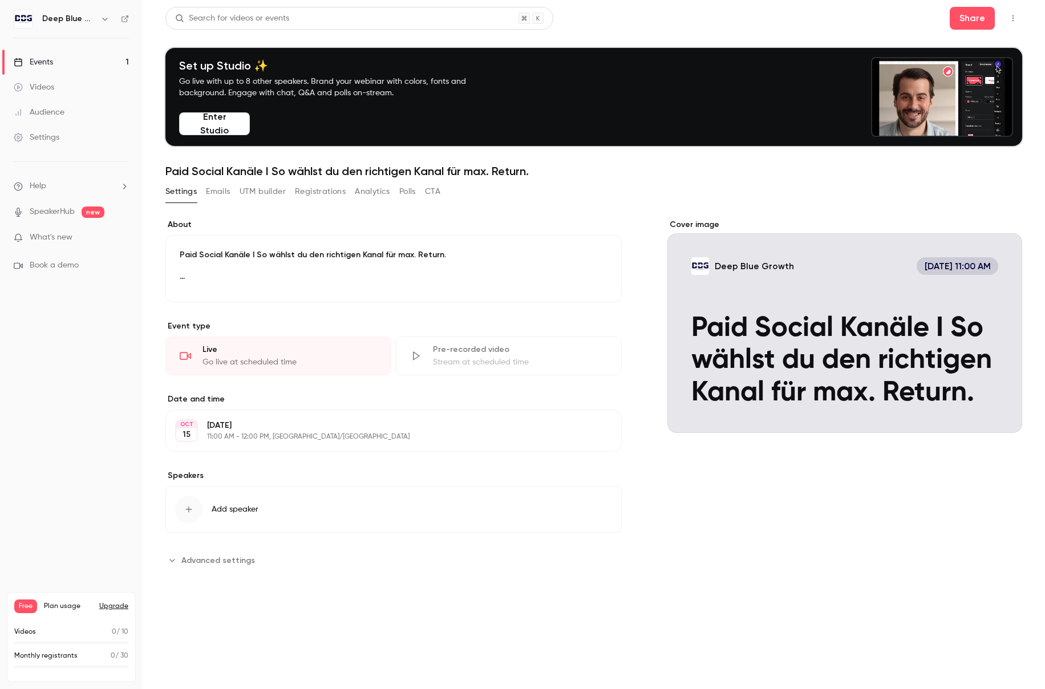
click at [673, 232] on div "Cover image" at bounding box center [844, 326] width 355 height 214
click at [0, 0] on input "Deep Blue Growth Oct 15, 11:00 AM Paid Social Kanäle I So wählst du den richtig…" at bounding box center [0, 0] width 0 height 0
click at [916, 318] on div "Cover image" at bounding box center [844, 326] width 355 height 214
click at [0, 0] on input "Deep Blue Growth Oct 15, 11:00 AM Paid Social Kanäle I So wählst du den richtig…" at bounding box center [0, 0] width 0 height 0
click at [848, 354] on div "Cover image" at bounding box center [844, 326] width 355 height 214
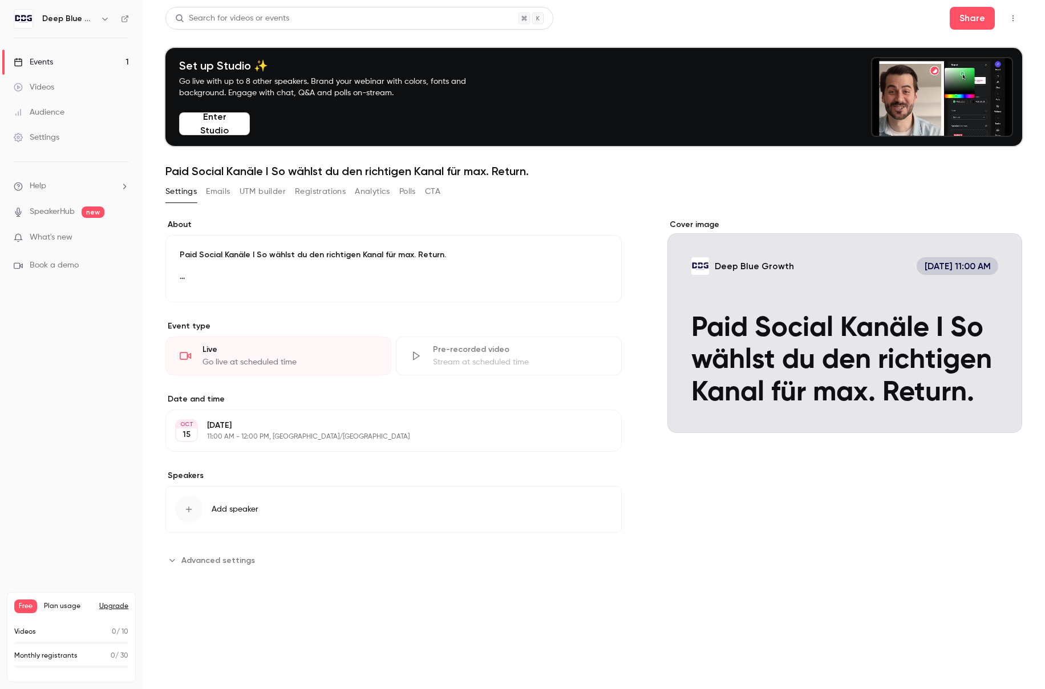
click at [0, 0] on input "Deep Blue Growth Oct 15, 11:00 AM Paid Social Kanäle I So wählst du den richtig…" at bounding box center [0, 0] width 0 height 0
click at [816, 250] on div "Cover image" at bounding box center [844, 326] width 355 height 214
click at [0, 0] on input "Deep Blue Growth Oct 15, 11:00 AM Paid Social Kanäle I So wählst du den richtig…" at bounding box center [0, 0] width 0 height 0
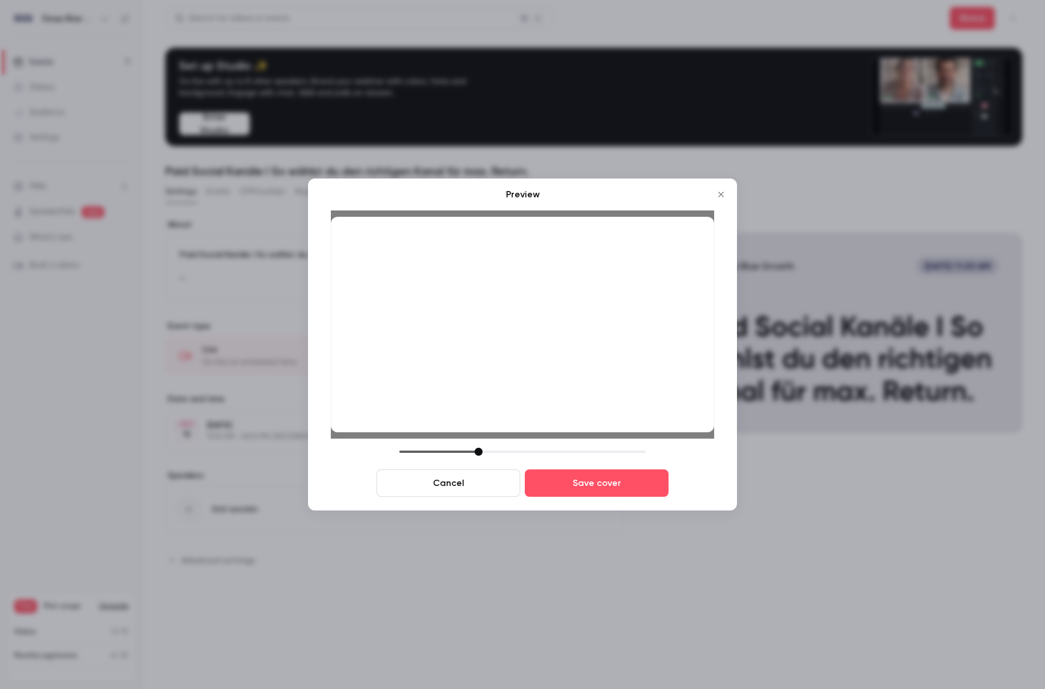
click at [480, 448] on div at bounding box center [478, 452] width 8 height 8
click at [457, 487] on button "Cancel" at bounding box center [448, 482] width 144 height 27
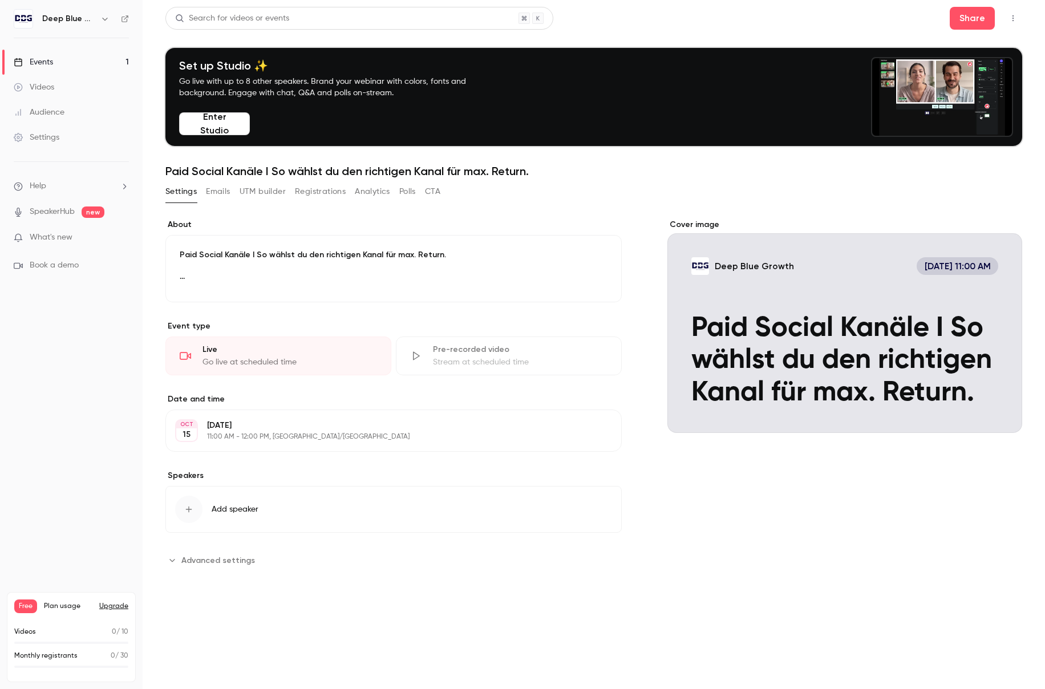
click at [907, 323] on div "Cover image" at bounding box center [844, 326] width 355 height 214
click at [0, 0] on input "Deep Blue Growth Oct 15, 11:00 AM Paid Social Kanäle I So wählst du den richtig…" at bounding box center [0, 0] width 0 height 0
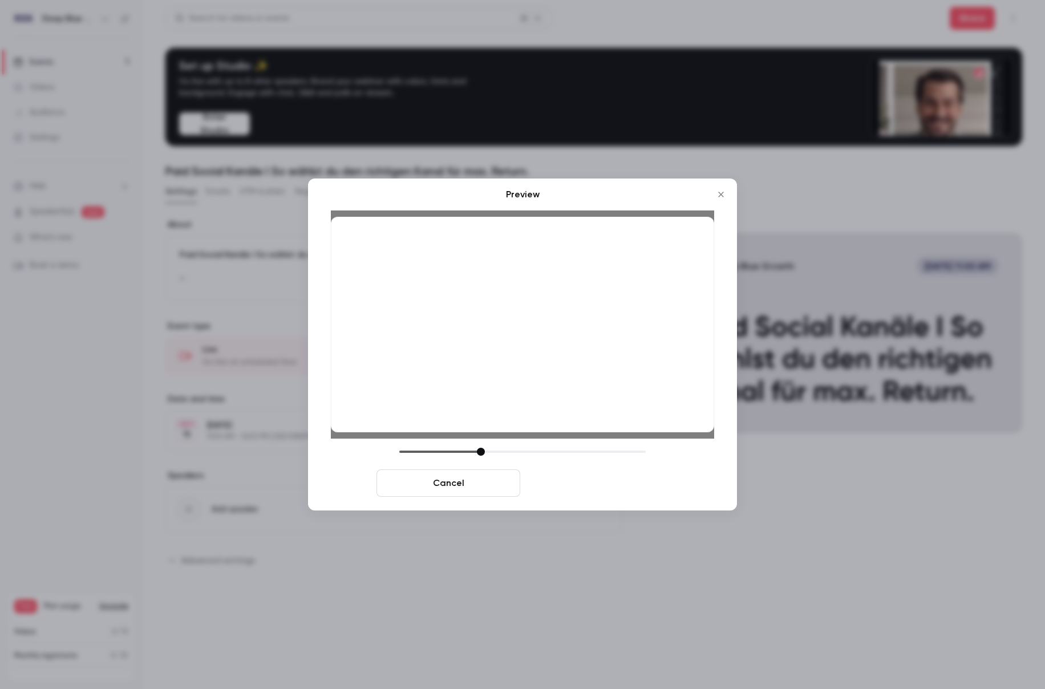
click at [547, 485] on button "Save cover" at bounding box center [597, 482] width 144 height 27
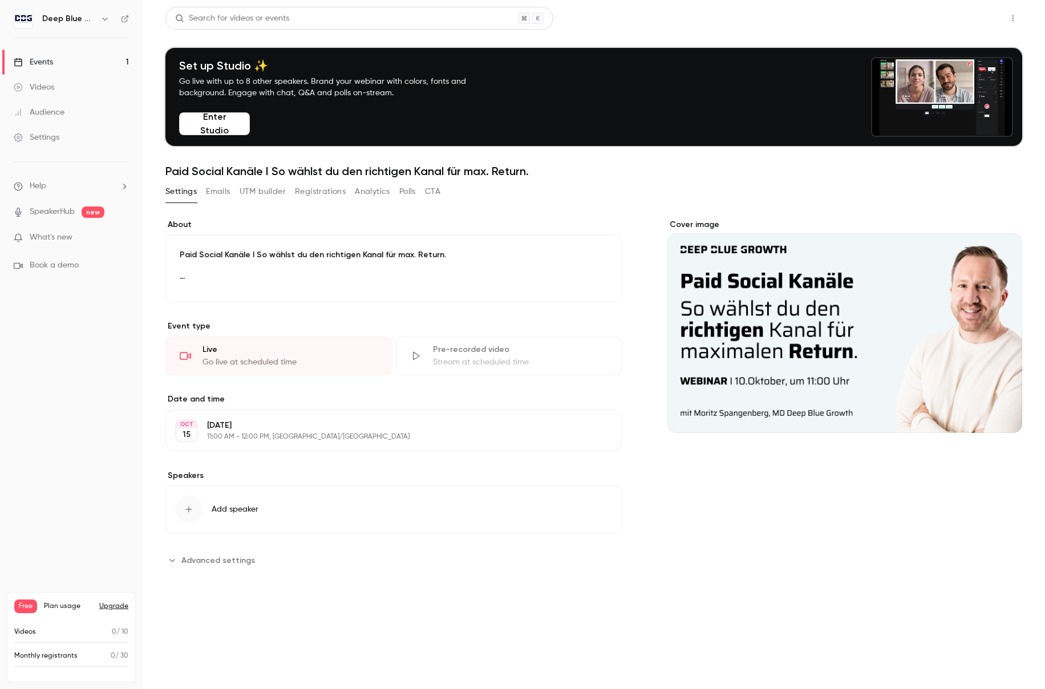
click at [968, 16] on button "Share" at bounding box center [971, 18] width 45 height 23
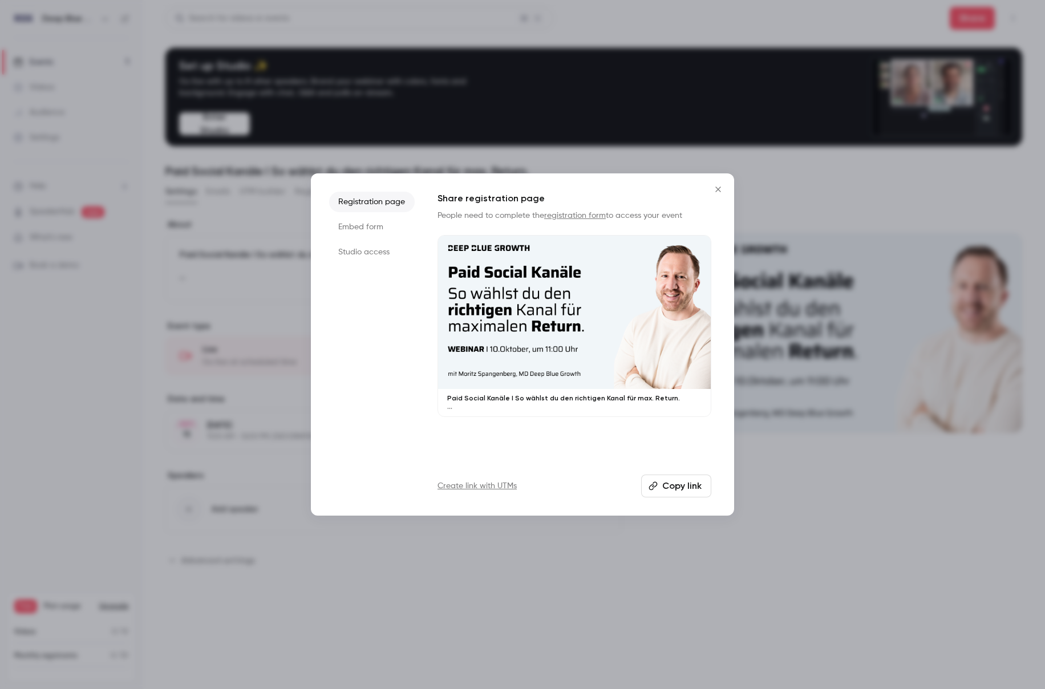
click at [690, 486] on button "Copy link" at bounding box center [676, 485] width 70 height 23
click at [588, 217] on link "registration form" at bounding box center [575, 216] width 62 height 8
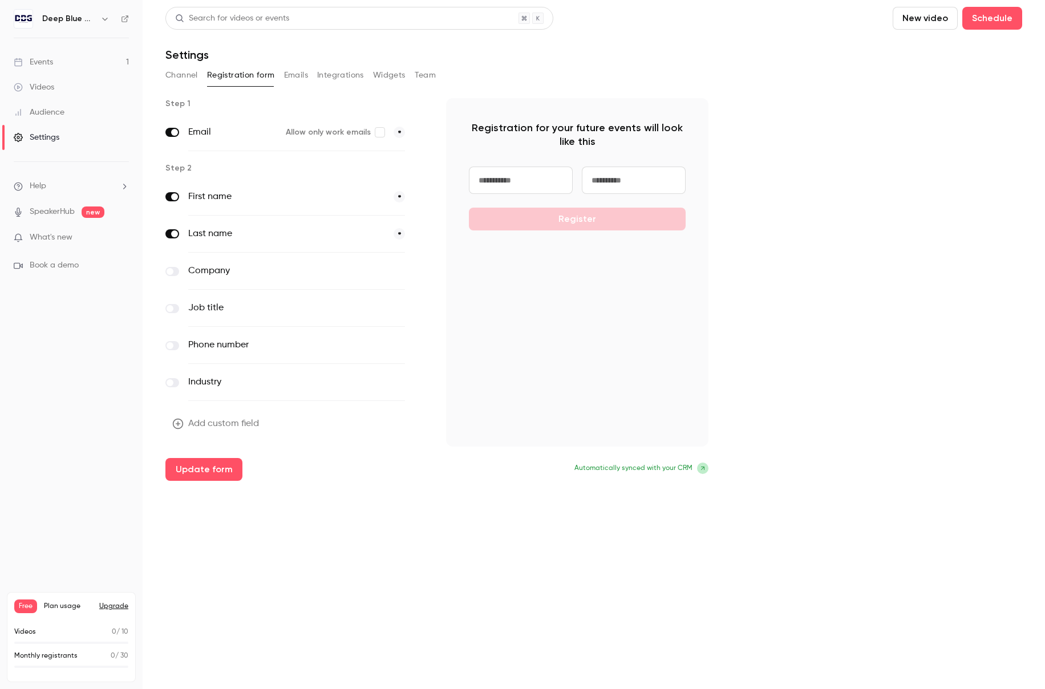
click at [173, 269] on label at bounding box center [172, 271] width 14 height 9
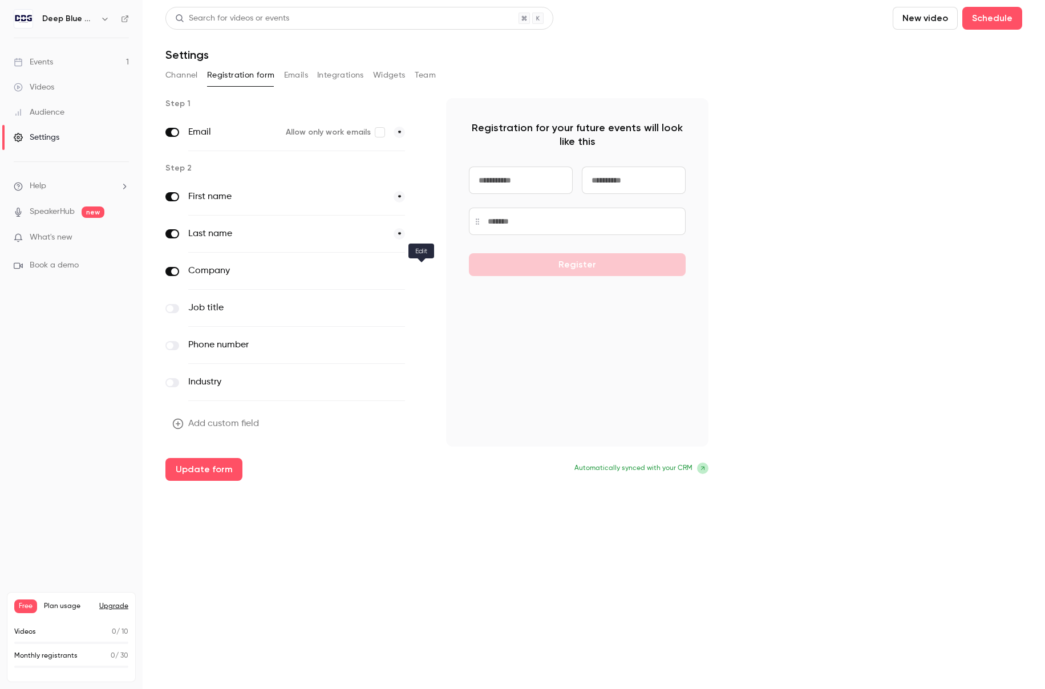
click at [420, 271] on icon "button" at bounding box center [420, 271] width 7 height 7
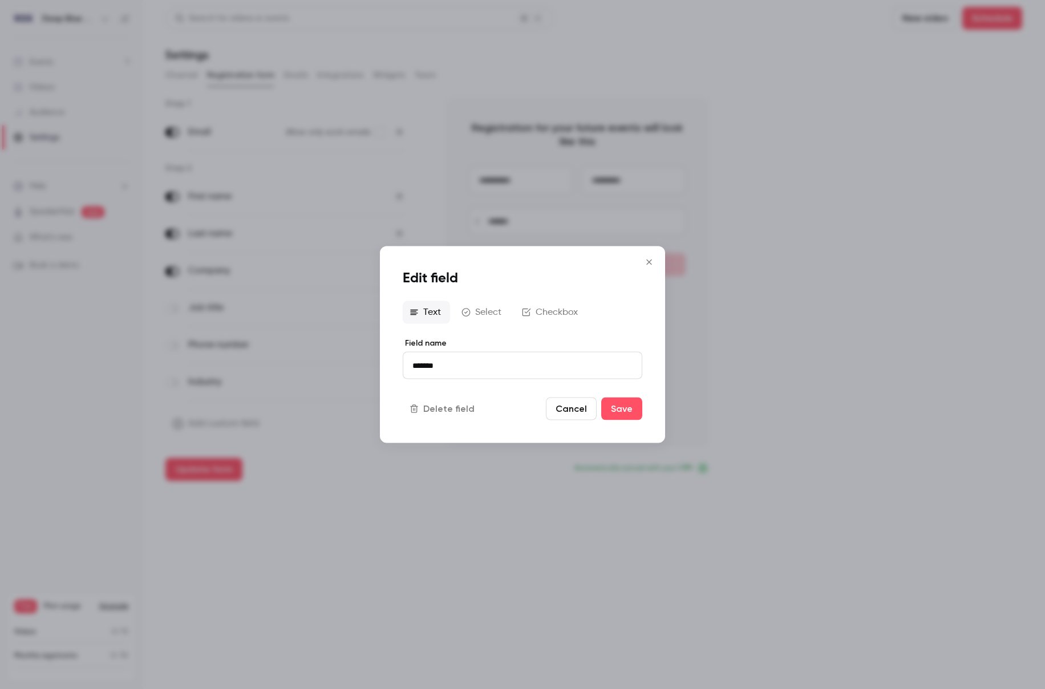
click at [563, 409] on button "Cancel" at bounding box center [571, 408] width 51 height 23
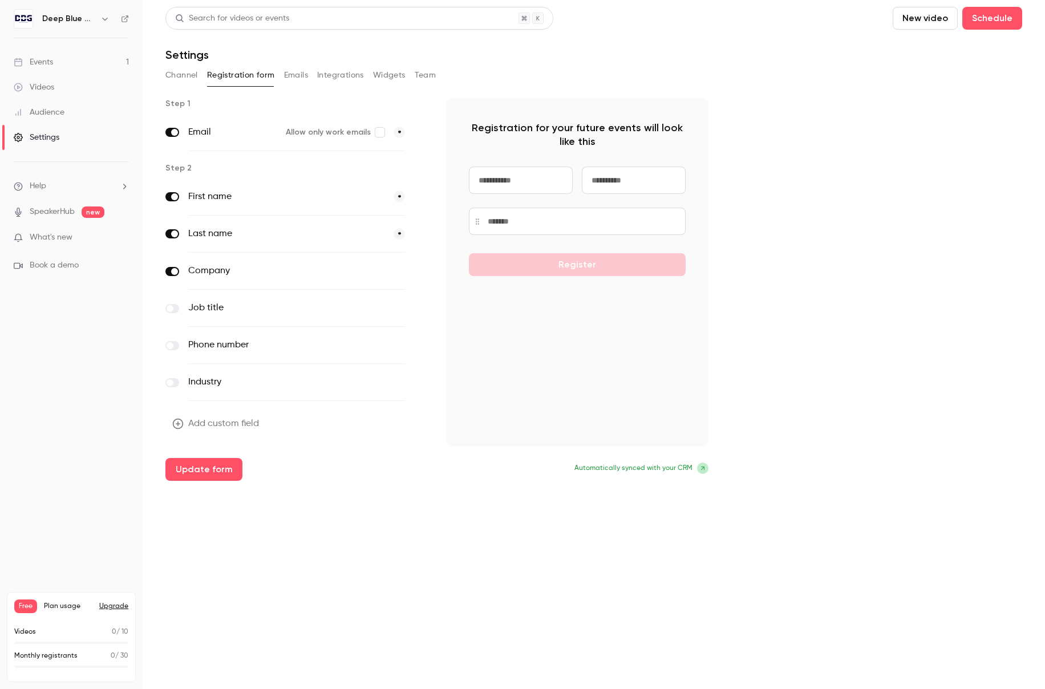
click at [172, 307] on span at bounding box center [169, 308] width 7 height 7
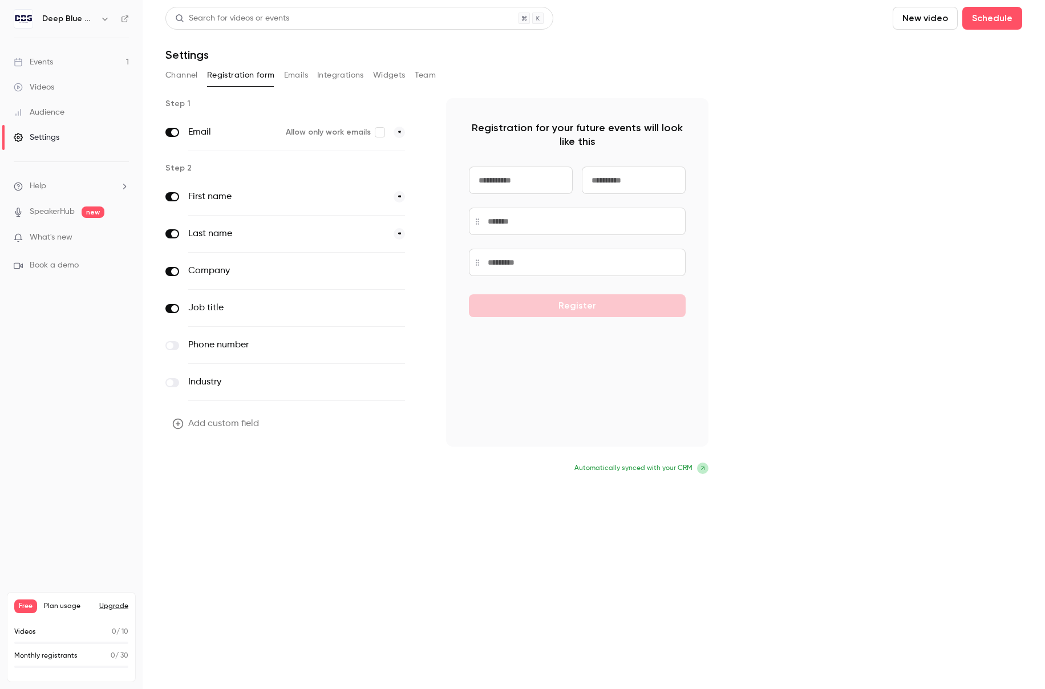
click at [189, 469] on button "Update form" at bounding box center [203, 469] width 77 height 23
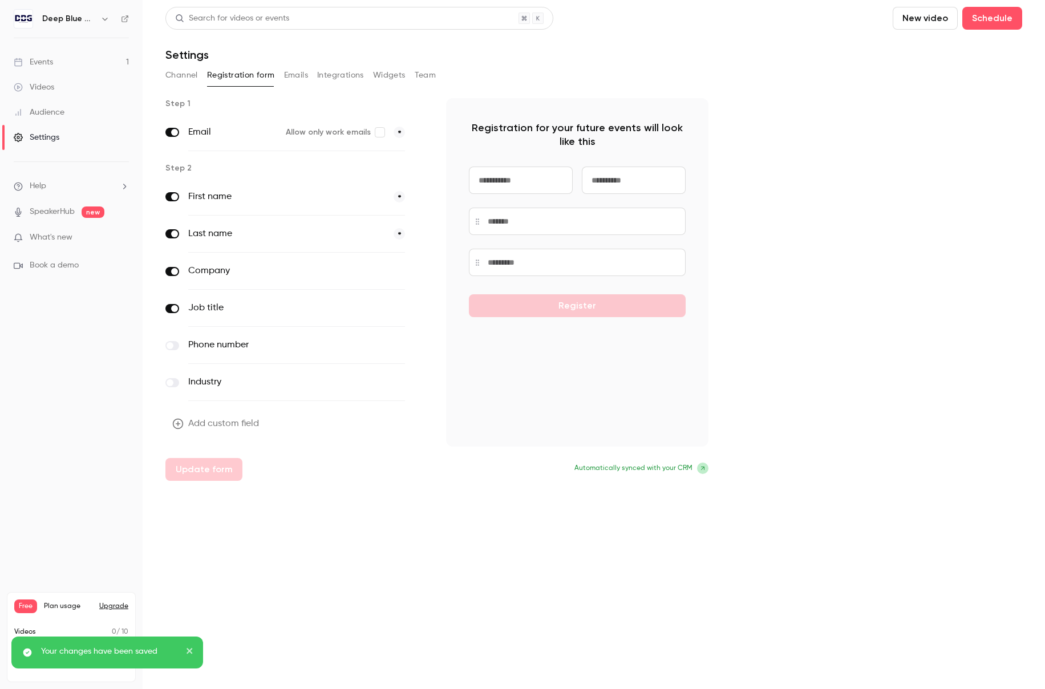
click at [188, 76] on button "Channel" at bounding box center [181, 75] width 33 height 18
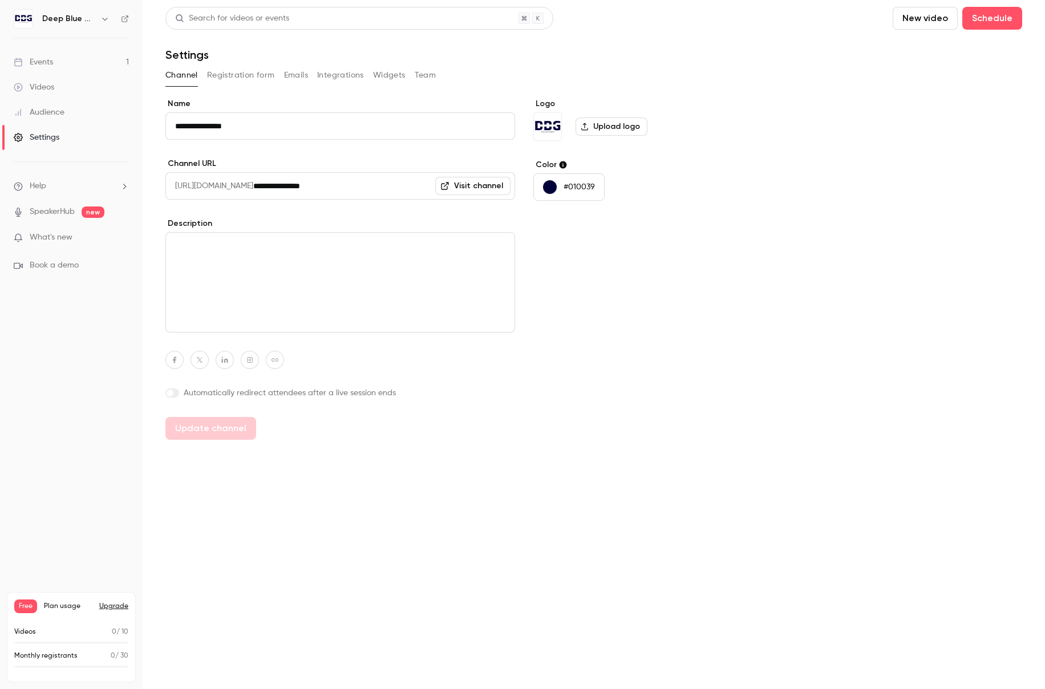
click at [294, 68] on button "Emails" at bounding box center [296, 75] width 24 height 18
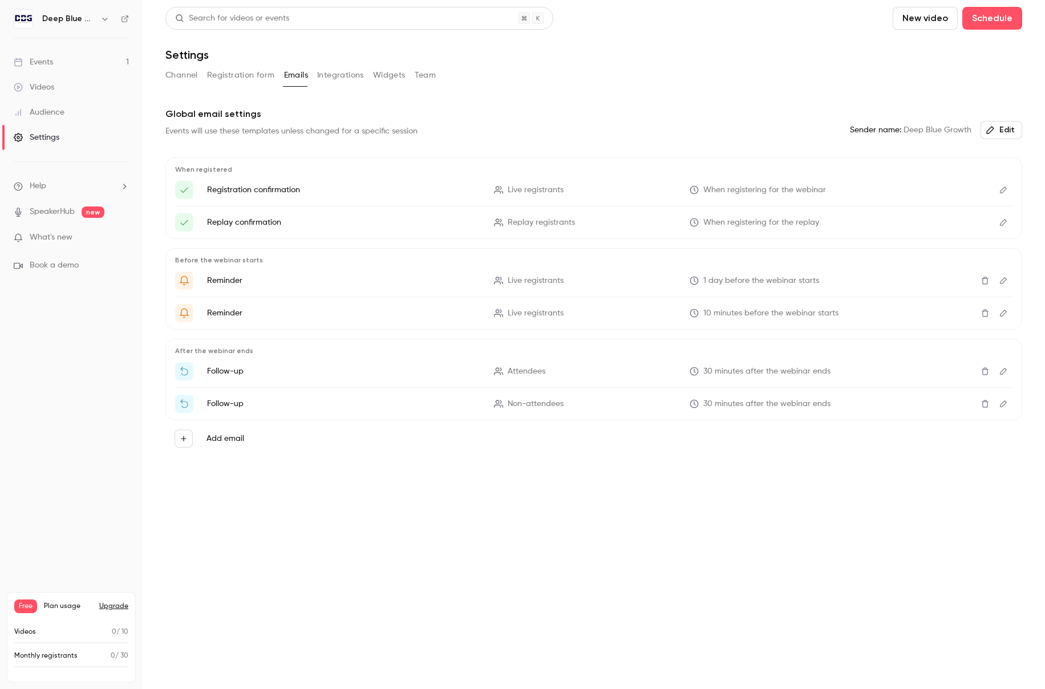
click at [328, 74] on button "Integrations" at bounding box center [340, 75] width 47 height 18
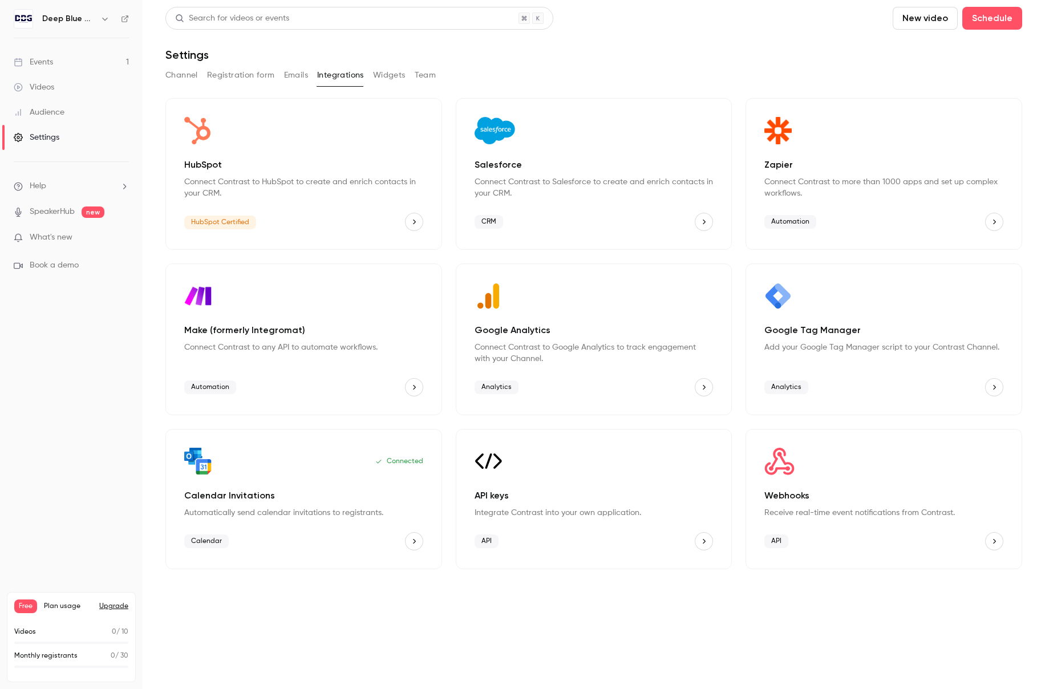
click at [176, 71] on button "Channel" at bounding box center [181, 75] width 33 height 18
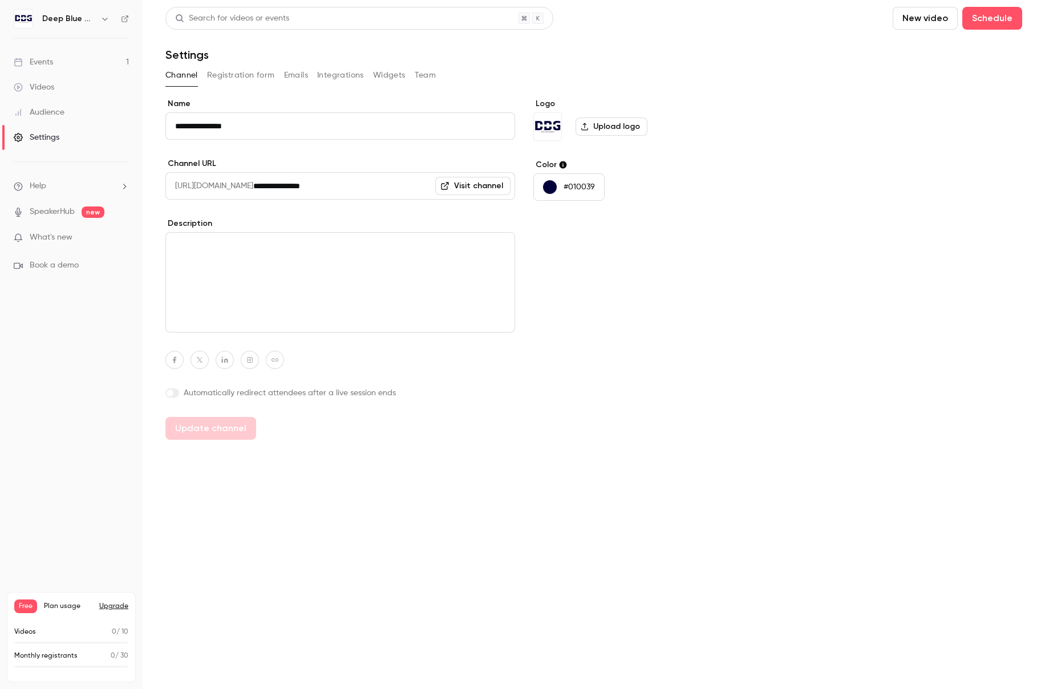
click at [246, 72] on button "Registration form" at bounding box center [241, 75] width 68 height 18
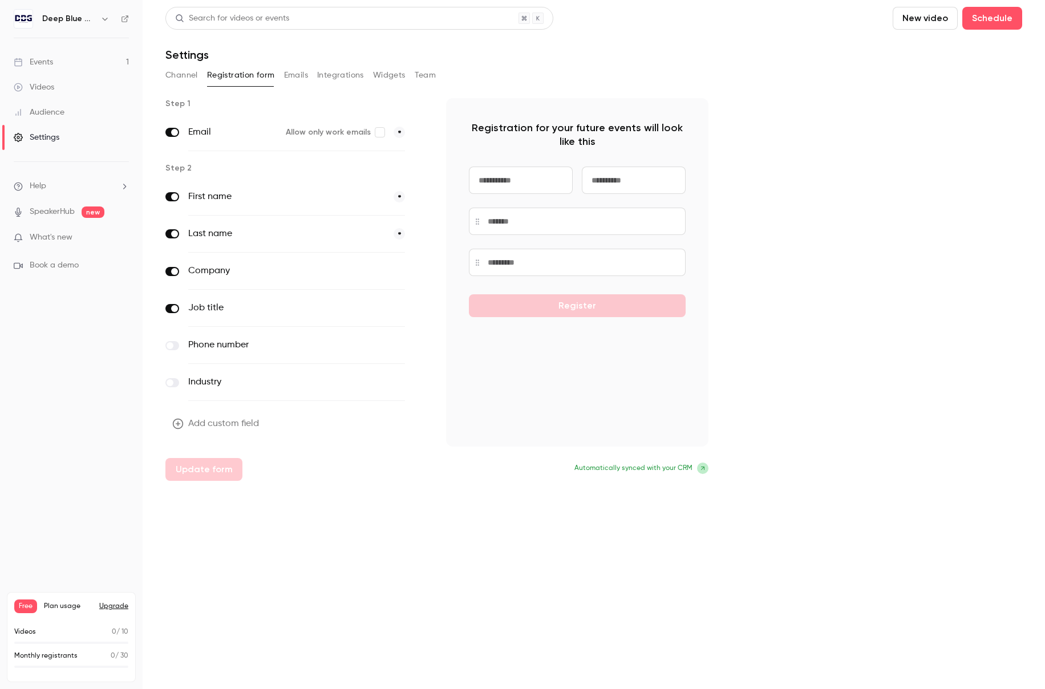
click at [324, 74] on button "Integrations" at bounding box center [340, 75] width 47 height 18
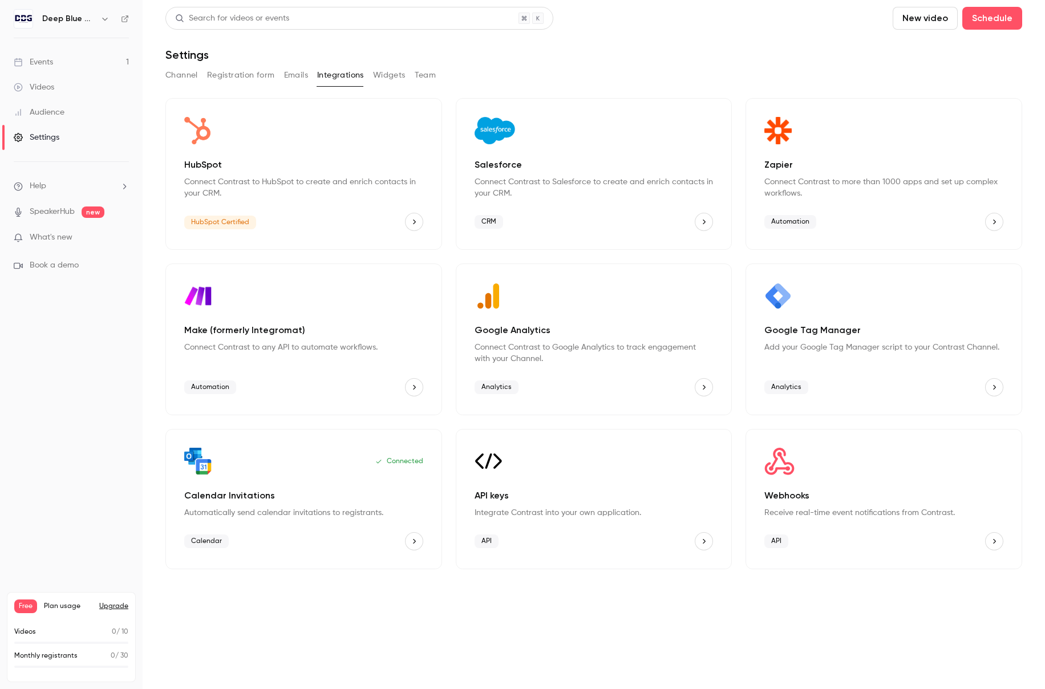
click at [408, 67] on div "Channel Registration form Emails Integrations Widgets Team" at bounding box center [593, 75] width 856 height 18
click at [399, 71] on button "Widgets" at bounding box center [389, 75] width 33 height 18
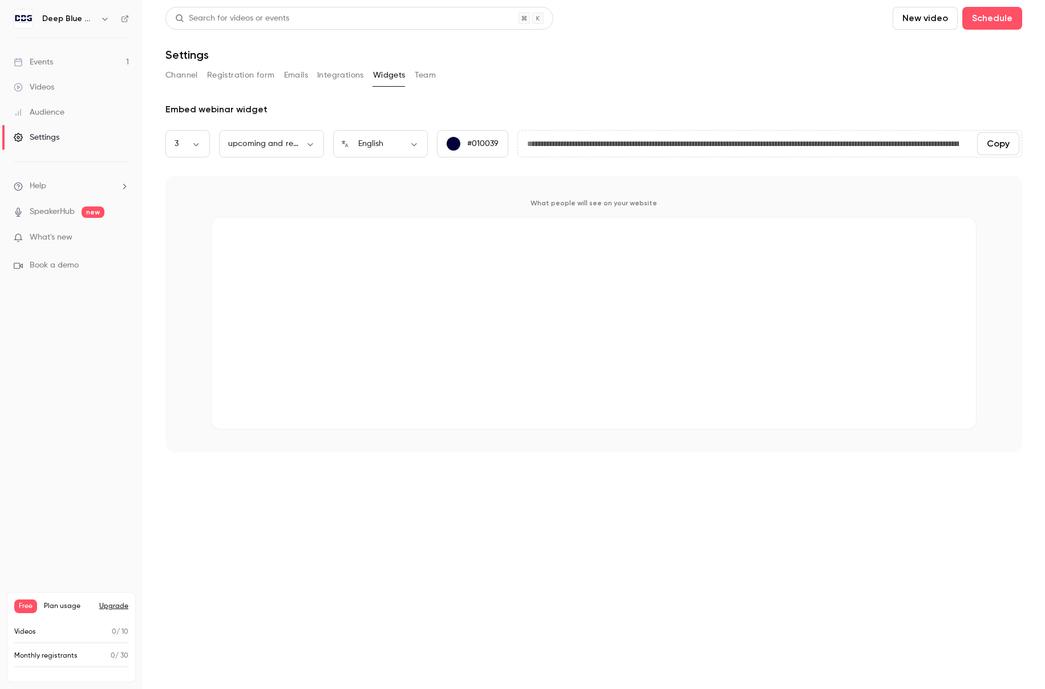
click at [433, 73] on button "Team" at bounding box center [426, 75] width 22 height 18
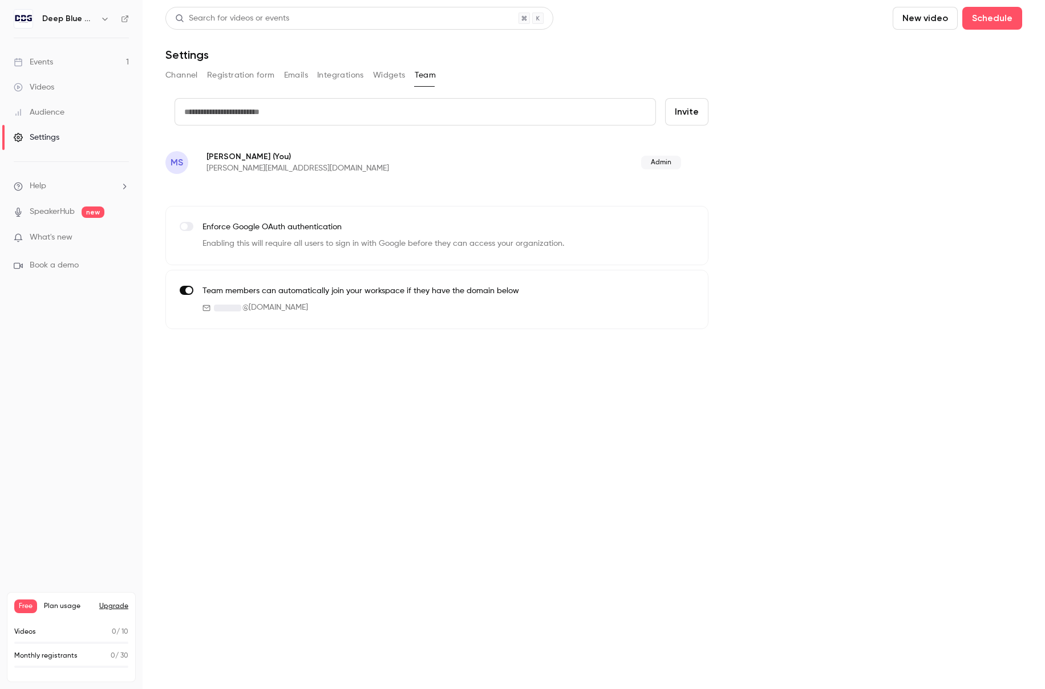
click at [394, 77] on button "Widgets" at bounding box center [389, 75] width 33 height 18
